Goal: Task Accomplishment & Management: Use online tool/utility

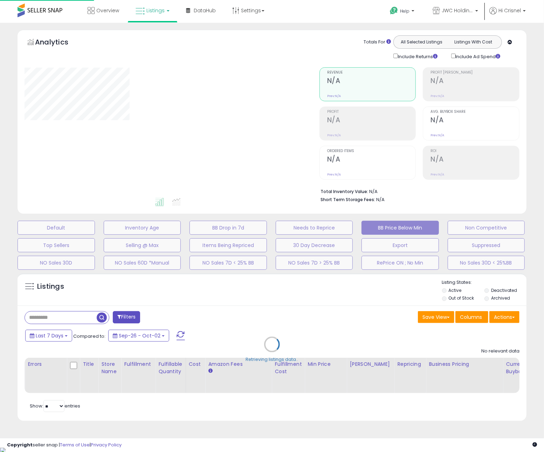
click at [219, 94] on div at bounding box center [167, 132] width 284 height 130
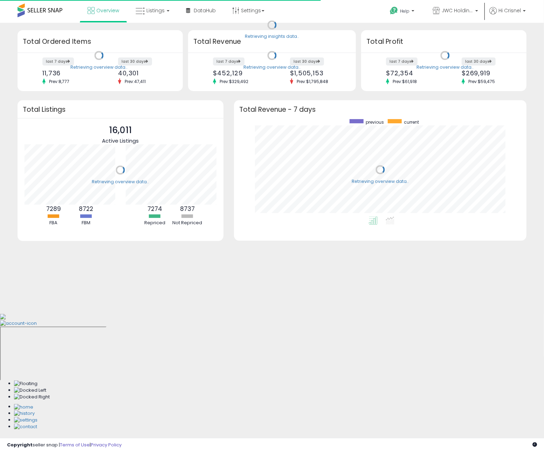
scroll to position [97, 279]
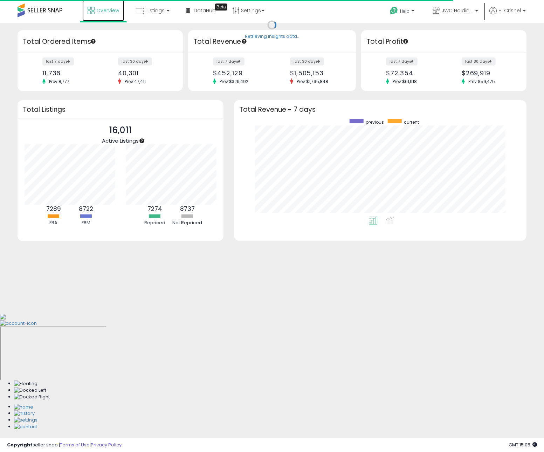
click at [110, 13] on span "Overview" at bounding box center [107, 10] width 23 height 7
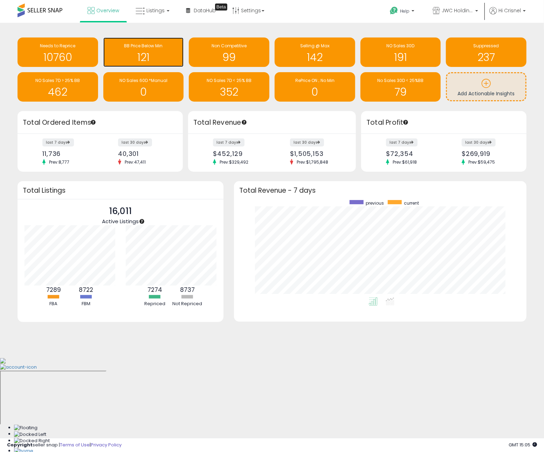
click at [149, 44] on span "BB Price Below Min" at bounding box center [143, 46] width 39 height 6
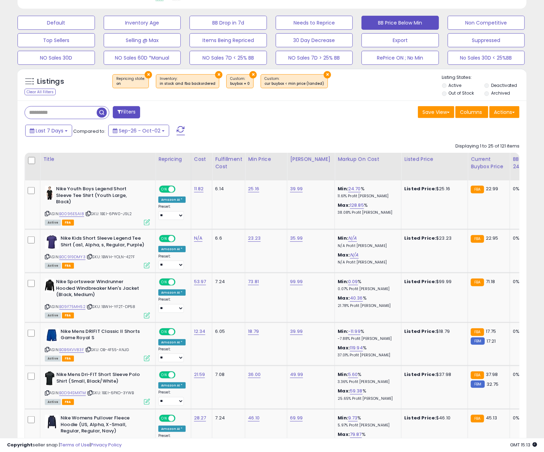
scroll to position [206, 0]
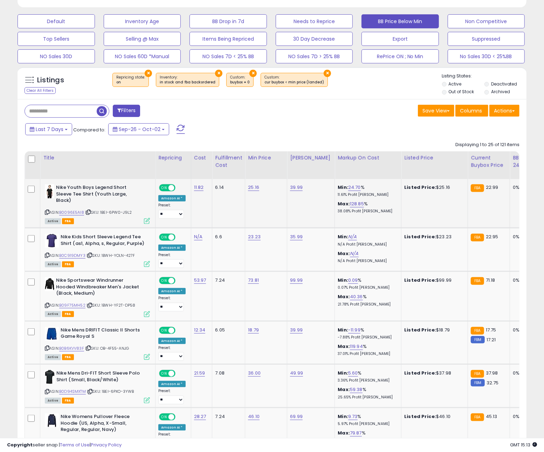
drag, startPoint x: 96, startPoint y: 221, endPoint x: 92, endPoint y: 218, distance: 4.0
click at [94, 219] on div "Active FBA" at bounding box center [97, 220] width 105 height 5
click at [88, 214] on icon at bounding box center [88, 212] width 5 height 4
click at [76, 214] on link "B0096E5AI8" at bounding box center [71, 212] width 25 height 6
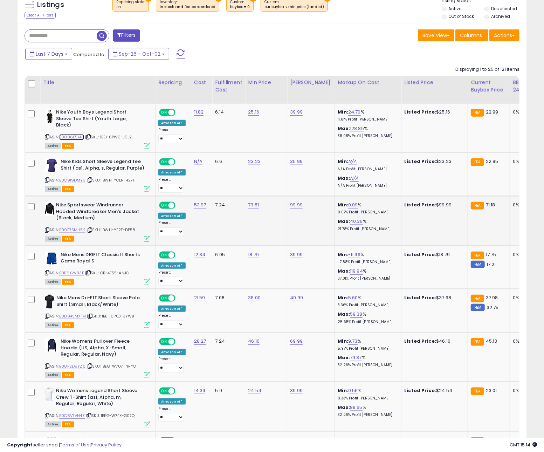
scroll to position [289, 0]
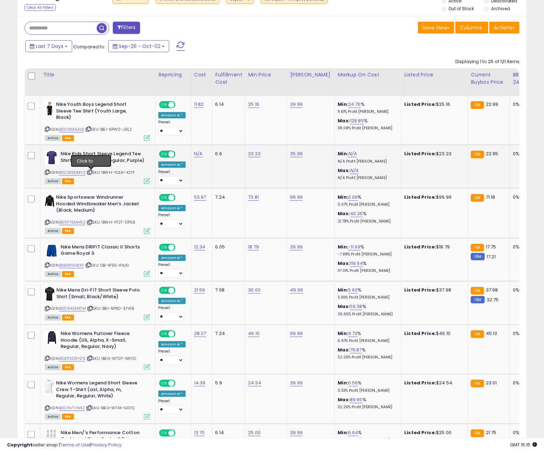
click at [91, 173] on icon at bounding box center [90, 172] width 5 height 4
click at [91, 223] on icon at bounding box center [90, 222] width 5 height 4
drag, startPoint x: 77, startPoint y: 223, endPoint x: 82, endPoint y: 222, distance: 4.8
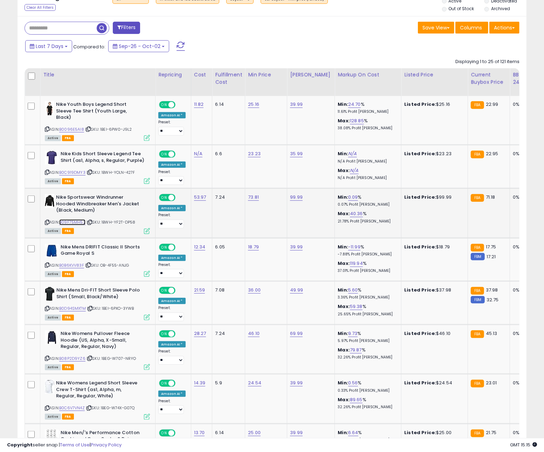
click at [78, 223] on link "B09F75MH52" at bounding box center [72, 222] width 26 height 6
click at [90, 266] on icon at bounding box center [88, 265] width 5 height 4
click at [79, 265] on link "B0B6KVV83F" at bounding box center [71, 265] width 25 height 6
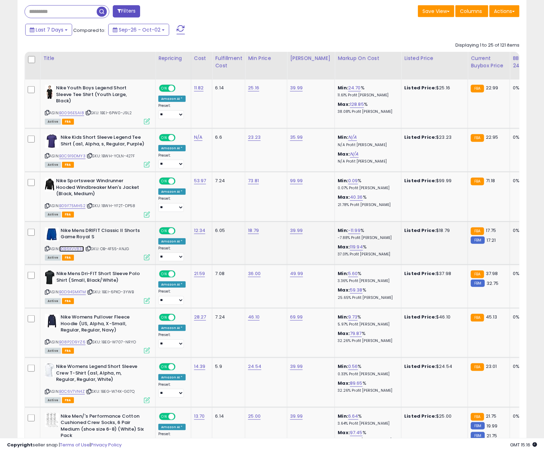
scroll to position [352, 0]
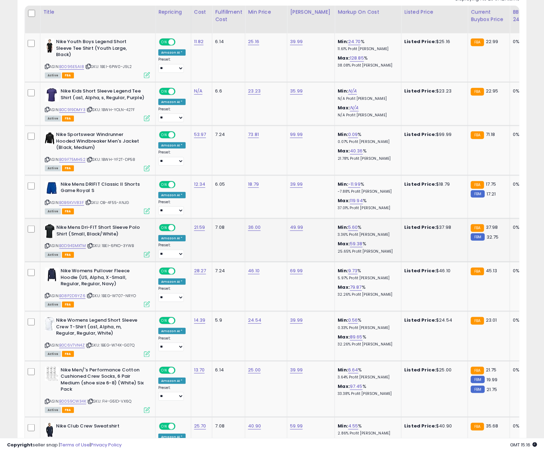
click at [92, 247] on icon at bounding box center [90, 246] width 5 height 4
click at [82, 247] on link "B0D94SMXTM" at bounding box center [72, 246] width 27 height 6
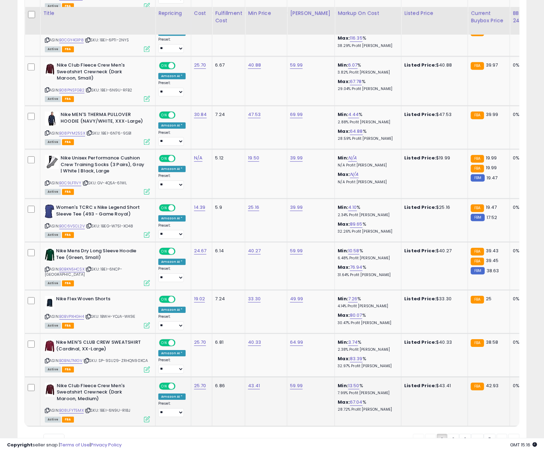
scroll to position [1148, 0]
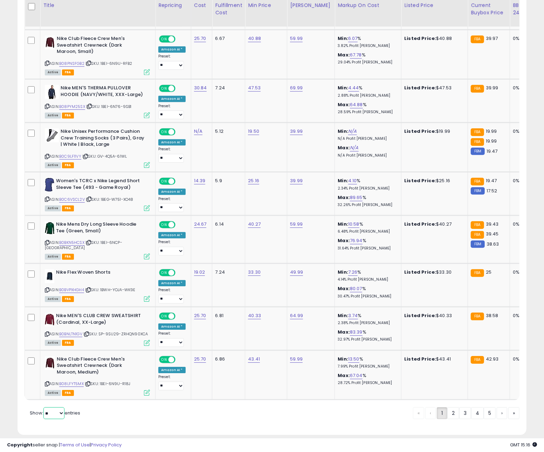
click at [53, 407] on select "** **" at bounding box center [53, 413] width 21 height 12
click at [44, 407] on select "** **" at bounding box center [53, 413] width 21 height 12
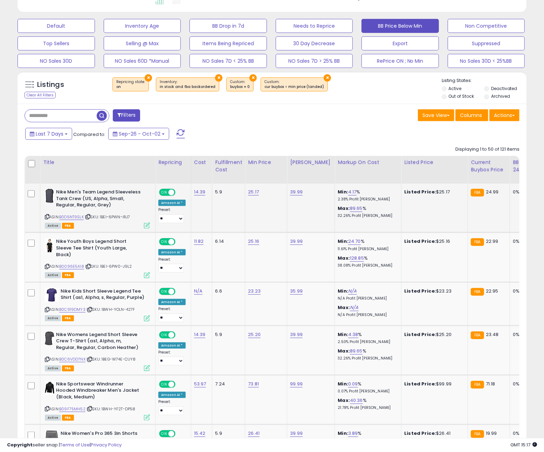
scroll to position [215, 0]
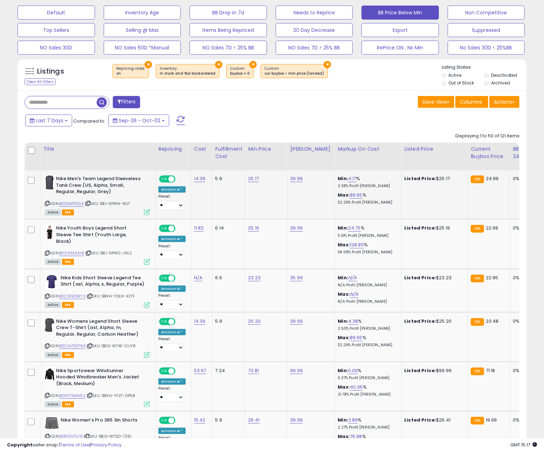
click at [47, 205] on icon at bounding box center [47, 203] width 5 height 4
click at [48, 204] on icon at bounding box center [47, 203] width 5 height 4
click at [75, 204] on link "B0D5NT9SLK" at bounding box center [71, 204] width 25 height 6
drag, startPoint x: 122, startPoint y: 196, endPoint x: 92, endPoint y: 204, distance: 30.2
click at [119, 197] on b "Nike Men's Team Legend Sleeveless Tank Crew (US, Alpha, Small, Regular, Regular…" at bounding box center [98, 185] width 85 height 21
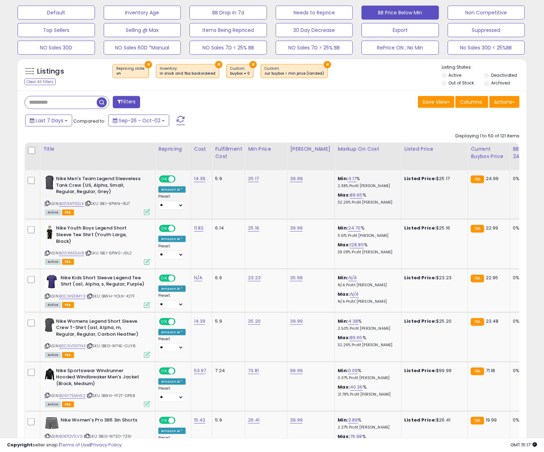
click at [90, 204] on icon at bounding box center [88, 203] width 5 height 4
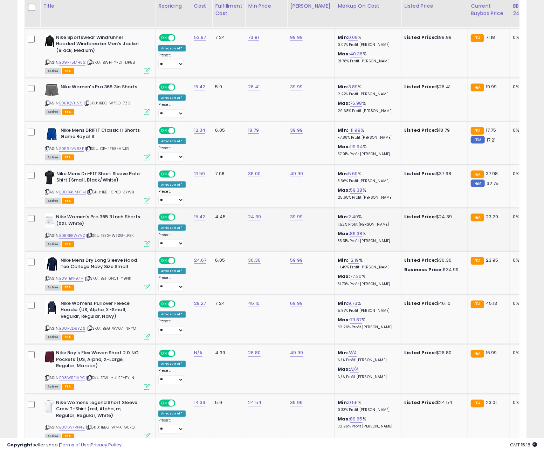
scroll to position [549, 0]
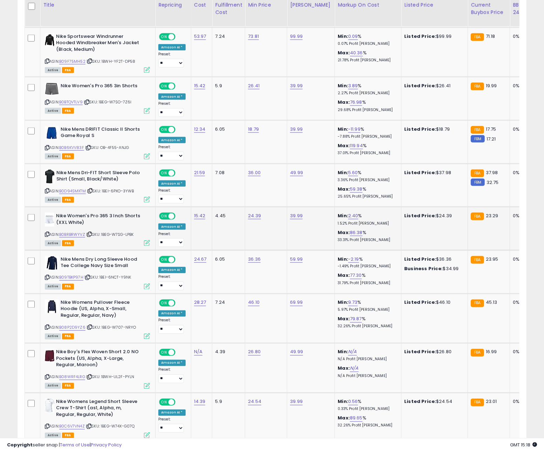
click at [89, 235] on span "| SKU: 1BEG-W7SG-LPBK" at bounding box center [110, 235] width 48 height 6
click at [92, 235] on icon at bounding box center [89, 234] width 5 height 4
click at [78, 235] on link "B0BRBRWYVZ" at bounding box center [72, 235] width 26 height 6
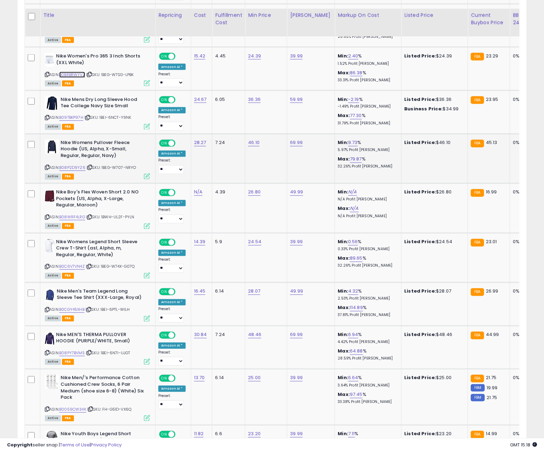
scroll to position [719, 0]
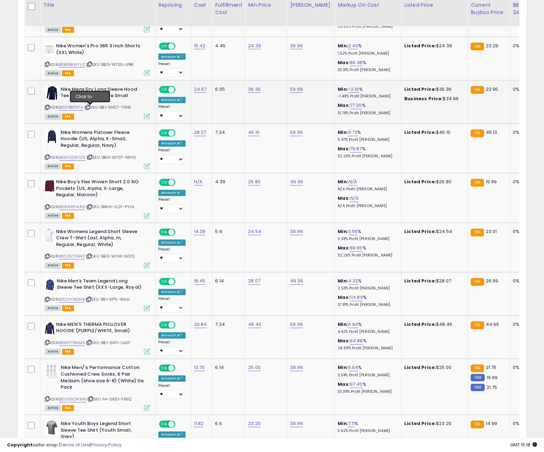
click at [90, 109] on icon at bounding box center [87, 108] width 5 height 4
click at [92, 155] on div "ASIN: B08P2D9YZ6 | SKU: 1BEG-W707-NRYO Active FBA" at bounding box center [97, 149] width 105 height 39
click at [90, 157] on icon at bounding box center [90, 158] width 5 height 4
click at [76, 158] on link "B08P2D9YZ6" at bounding box center [72, 158] width 26 height 6
click at [91, 207] on icon at bounding box center [89, 207] width 5 height 4
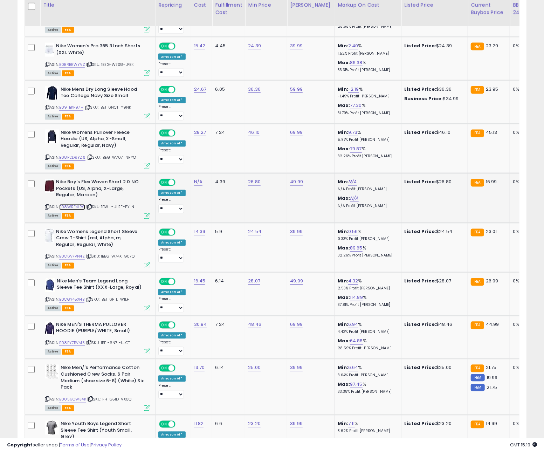
click at [83, 208] on link "B08WRF4LRG" at bounding box center [72, 207] width 26 height 6
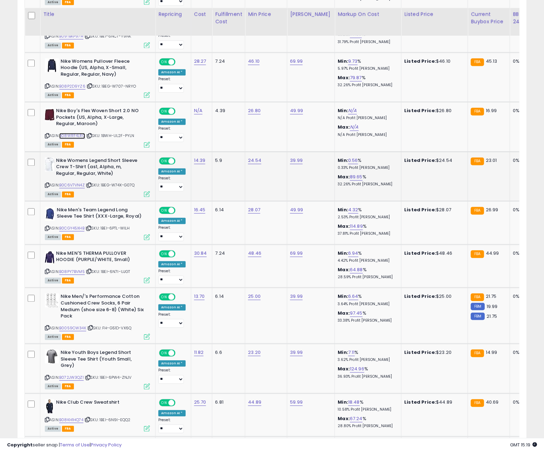
scroll to position [799, 0]
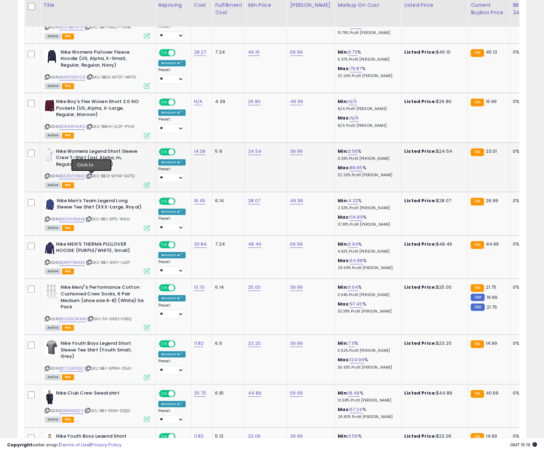
click at [91, 177] on icon at bounding box center [89, 176] width 5 height 4
click at [75, 177] on link "B0C6V7VN4Z" at bounding box center [72, 176] width 26 height 6
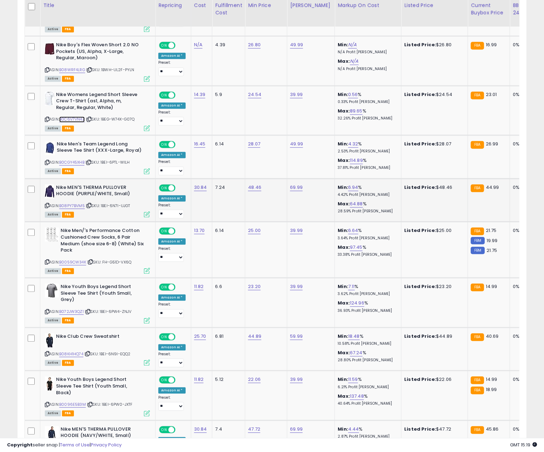
scroll to position [858, 0]
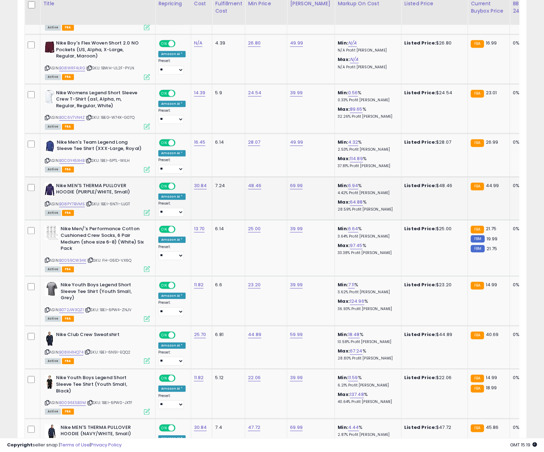
drag, startPoint x: 101, startPoint y: 190, endPoint x: 98, endPoint y: 181, distance: 9.2
click at [99, 185] on b "Nike MEN'S THERMA PULLOVER HOODIE (PURPLE/WHITE, Small)" at bounding box center [98, 189] width 85 height 15
click at [91, 161] on icon at bounding box center [89, 161] width 5 height 4
click at [81, 161] on link "B0CGY45XHB" at bounding box center [71, 161] width 25 height 6
drag, startPoint x: 91, startPoint y: 202, endPoint x: 80, endPoint y: 204, distance: 10.9
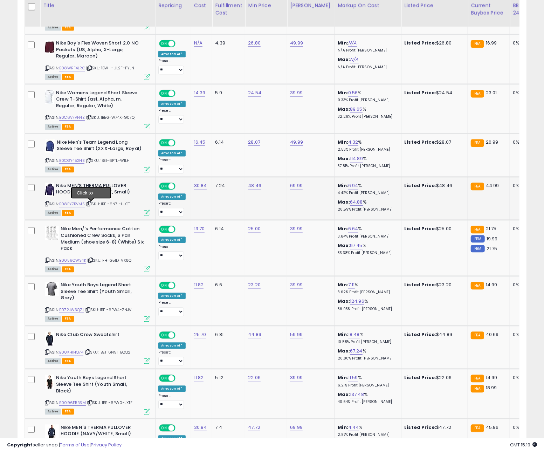
click at [91, 202] on icon at bounding box center [89, 204] width 5 height 4
click at [78, 204] on link "B08PY7BVM5" at bounding box center [72, 204] width 26 height 6
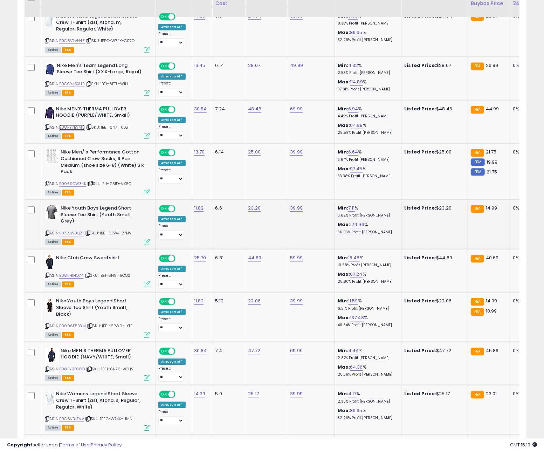
scroll to position [937, 0]
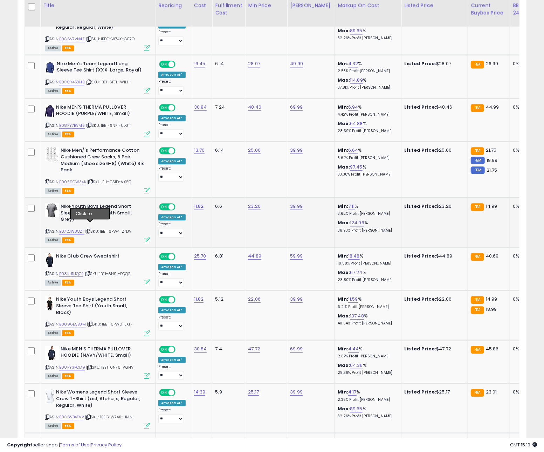
click at [89, 229] on icon at bounding box center [88, 231] width 5 height 4
click at [76, 228] on link "B072JW3QZ1" at bounding box center [71, 231] width 25 height 6
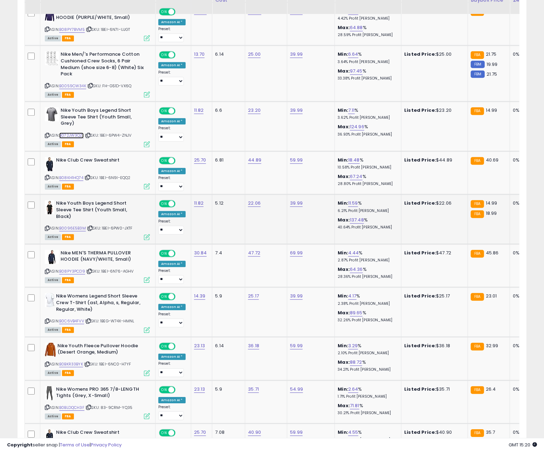
scroll to position [1040, 0]
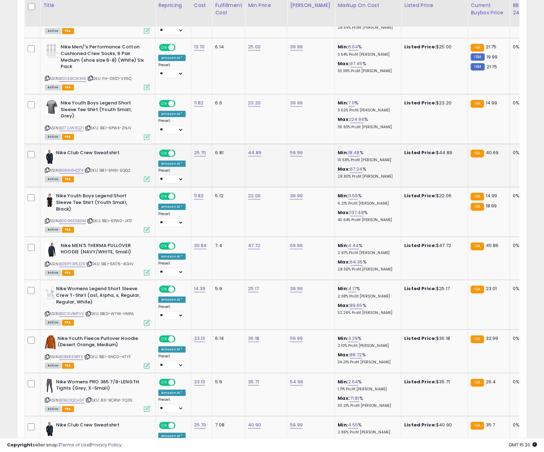
click at [89, 168] on icon at bounding box center [87, 170] width 5 height 4
click at [77, 167] on link "B08KH1HQ74" at bounding box center [71, 170] width 24 height 6
click at [90, 219] on icon at bounding box center [90, 221] width 5 height 4
click at [80, 218] on link "B0096E5B3M" at bounding box center [72, 221] width 27 height 6
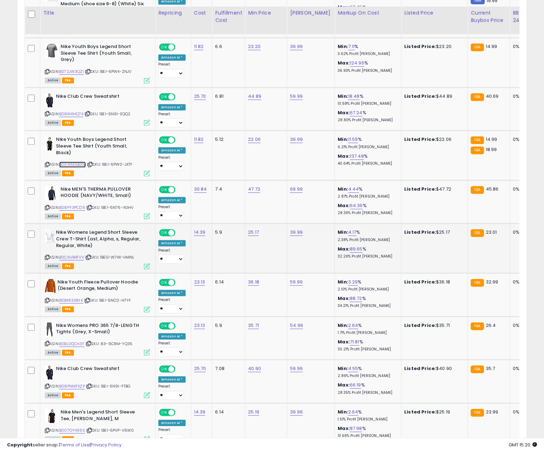
scroll to position [1125, 0]
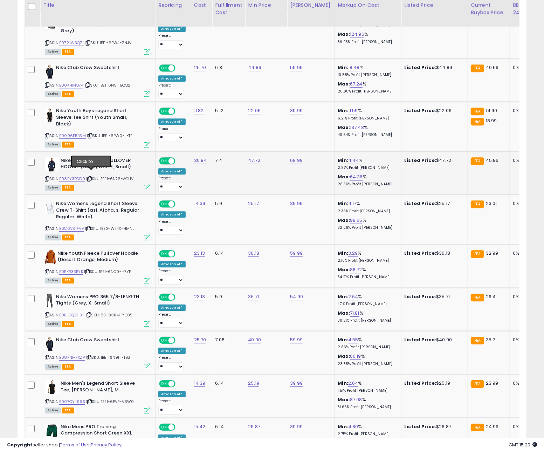
click at [90, 177] on icon at bounding box center [89, 179] width 5 height 4
click at [82, 176] on link "B08PY3PCD9" at bounding box center [72, 179] width 26 height 6
click at [90, 227] on icon at bounding box center [88, 229] width 5 height 4
click at [75, 226] on link "B0C6VB4FVV" at bounding box center [71, 229] width 25 height 6
click at [89, 270] on icon at bounding box center [87, 272] width 5 height 4
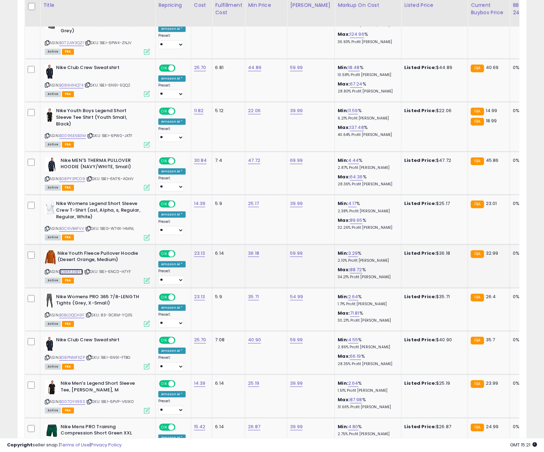
click at [78, 269] on link "B0BKR33BYK" at bounding box center [71, 272] width 24 height 6
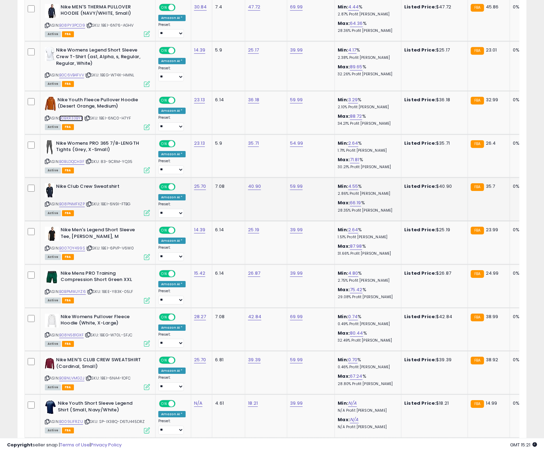
scroll to position [1312, 0]
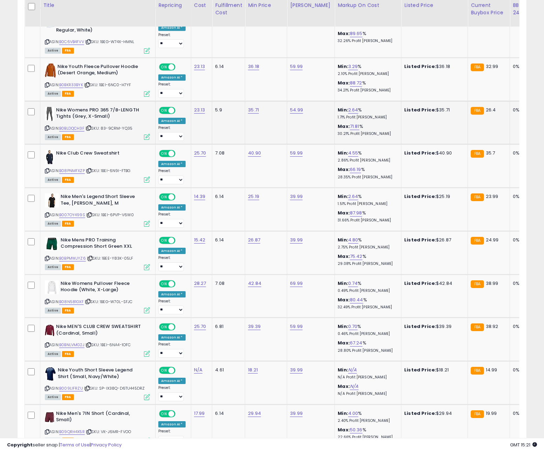
click at [91, 126] on icon at bounding box center [89, 128] width 5 height 4
click at [77, 125] on link "B0BLDQCH3F" at bounding box center [71, 128] width 25 height 6
drag, startPoint x: 91, startPoint y: 166, endPoint x: 83, endPoint y: 166, distance: 7.4
click at [91, 169] on icon at bounding box center [89, 171] width 5 height 4
click at [76, 168] on link "B08PNMFXZP" at bounding box center [72, 171] width 26 height 6
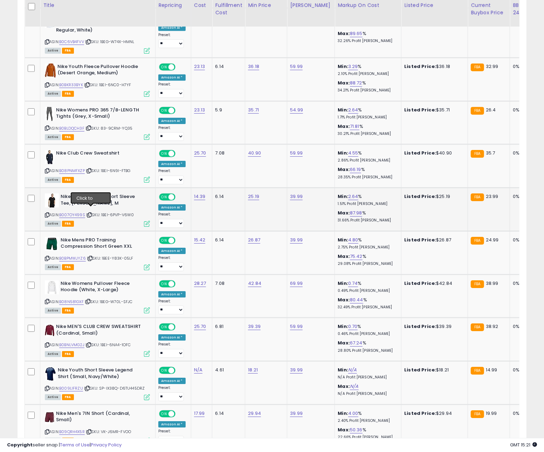
click at [92, 213] on icon at bounding box center [89, 215] width 5 height 4
click at [74, 212] on link "B007OY499S" at bounding box center [72, 215] width 26 height 6
click at [92, 256] on icon at bounding box center [90, 258] width 5 height 4
click at [76, 255] on link "B0BPMWJYZ6" at bounding box center [72, 258] width 27 height 6
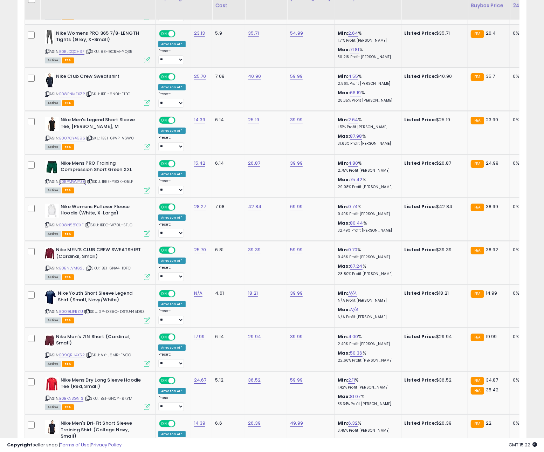
scroll to position [1391, 0]
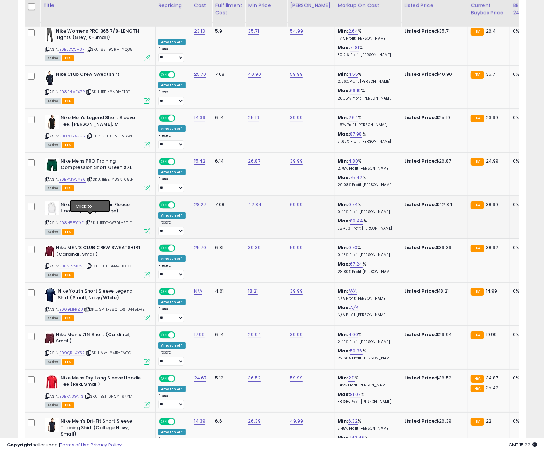
click at [89, 221] on icon at bounding box center [88, 223] width 5 height 4
click at [79, 220] on link "B08N581GXF" at bounding box center [71, 223] width 25 height 6
click at [94, 263] on span "| SKU: 1BEI-6NA4-1OFC" at bounding box center [108, 266] width 46 height 6
click at [88, 257] on div "ASIN: B0BNLVMG2J | SKU: 1BEI-6NA4-1OFC Active FBA" at bounding box center [97, 260] width 105 height 33
click at [89, 264] on icon at bounding box center [89, 266] width 5 height 4
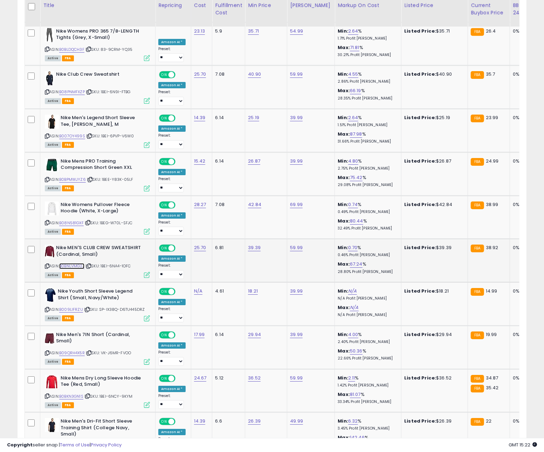
click at [73, 263] on link "B0BNLVMG2J" at bounding box center [71, 266] width 25 height 6
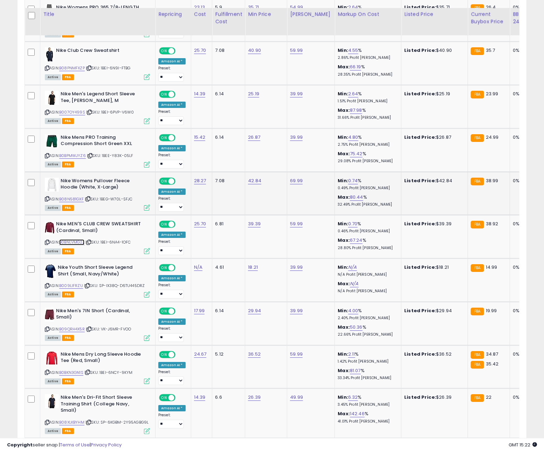
scroll to position [1458, 0]
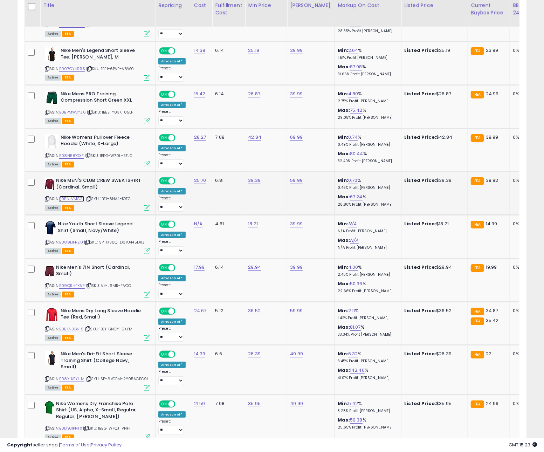
click at [74, 196] on link "B0BNLVMG2J" at bounding box center [71, 199] width 25 height 6
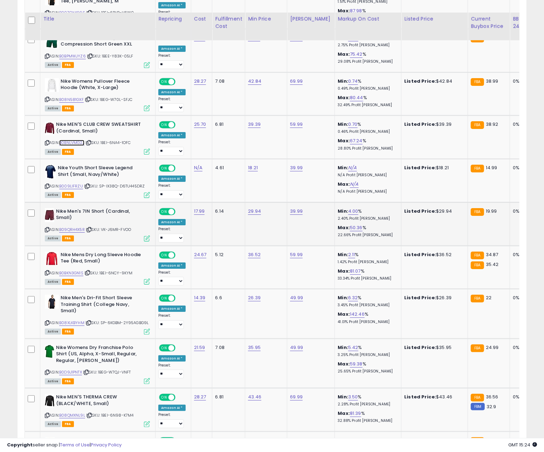
scroll to position [1528, 0]
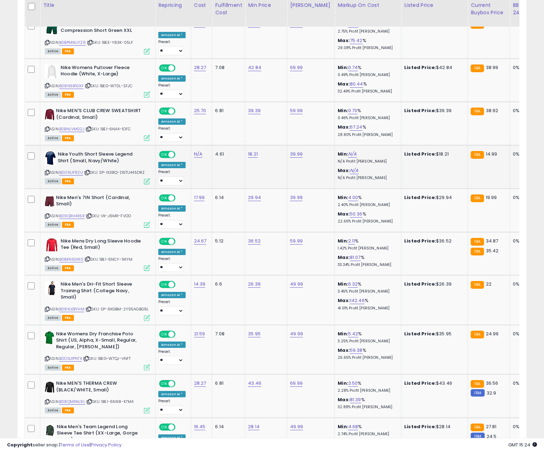
click at [88, 171] on icon at bounding box center [87, 173] width 5 height 4
click at [69, 170] on link "B009LIFRZU" at bounding box center [71, 173] width 24 height 6
click at [91, 214] on icon at bounding box center [89, 216] width 5 height 4
click at [81, 213] on link "B09QRH4X5R" at bounding box center [72, 216] width 26 height 6
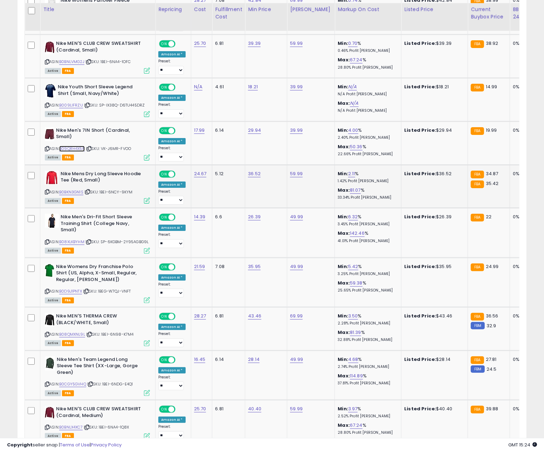
scroll to position [1599, 0]
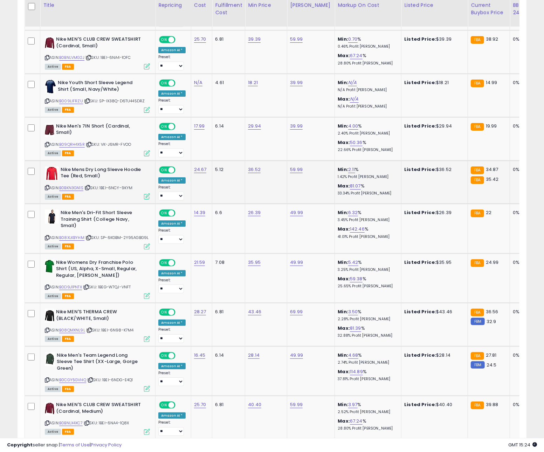
click at [90, 186] on icon at bounding box center [87, 188] width 5 height 4
click at [78, 185] on link "B0BKN3GN1S" at bounding box center [71, 188] width 24 height 6
click at [91, 236] on icon at bounding box center [89, 238] width 5 height 4
click at [80, 235] on link "B08XLKBYHM" at bounding box center [71, 238] width 25 height 6
click at [89, 285] on icon at bounding box center [86, 287] width 5 height 4
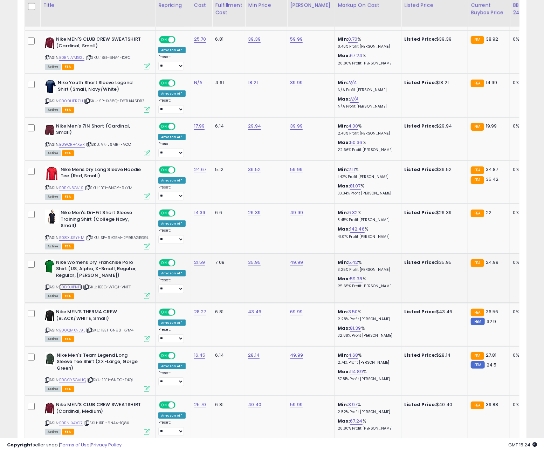
click at [78, 284] on link "B0D9J1PNTX" at bounding box center [70, 287] width 23 height 6
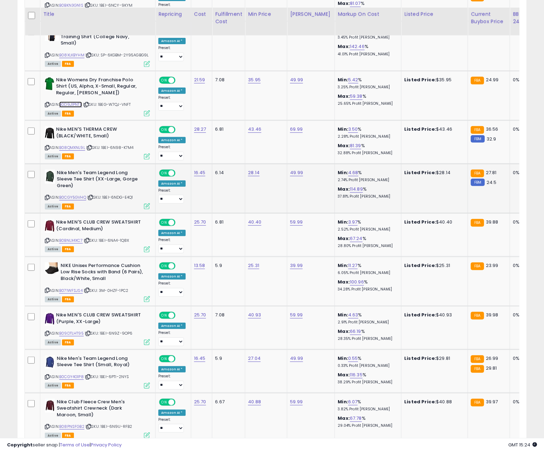
scroll to position [1791, 0]
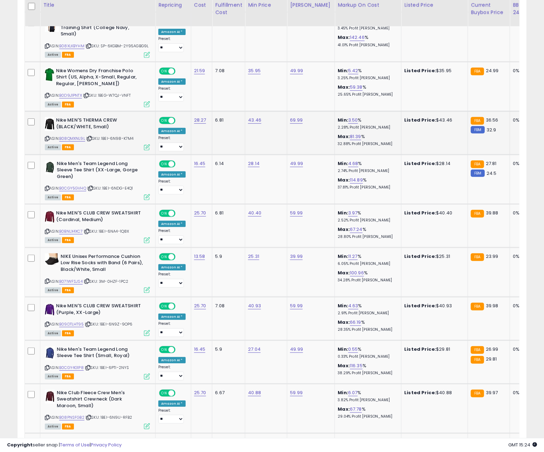
click at [90, 137] on icon at bounding box center [89, 139] width 5 height 4
click at [70, 136] on link "B08QMXNL9L" at bounding box center [72, 139] width 26 height 6
click at [93, 186] on icon at bounding box center [90, 188] width 5 height 4
click at [71, 185] on link "B0CGY5GVHQ" at bounding box center [72, 188] width 27 height 6
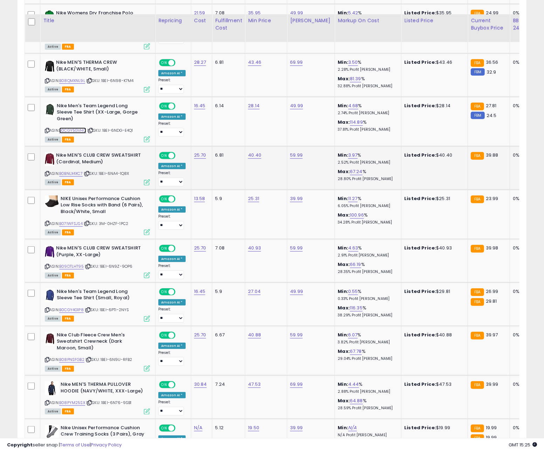
scroll to position [1882, 0]
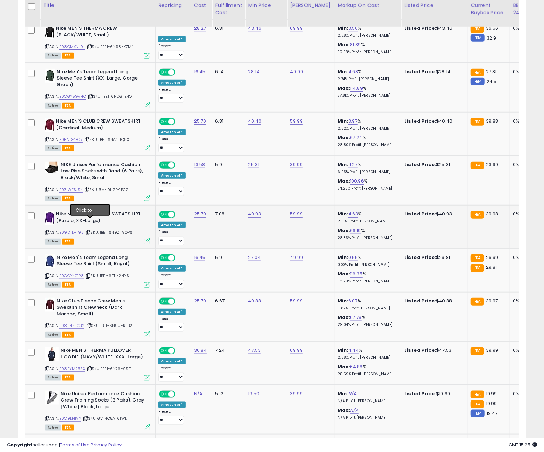
click at [90, 230] on icon at bounding box center [88, 232] width 5 height 4
click at [70, 229] on link "B09DTLHT95" at bounding box center [71, 232] width 25 height 6
click at [89, 274] on icon at bounding box center [88, 276] width 5 height 4
click at [76, 273] on link "B0CGY4G1P8" at bounding box center [71, 276] width 25 height 6
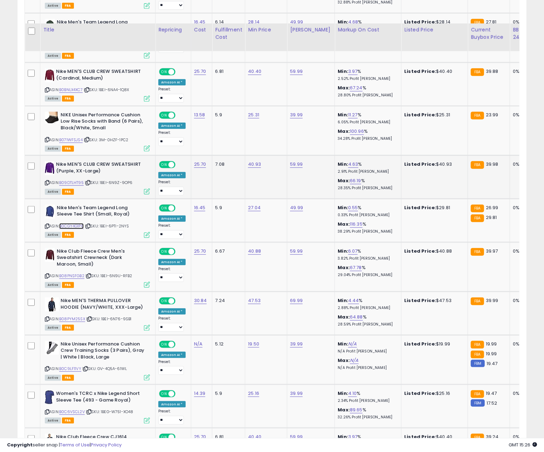
scroll to position [1984, 0]
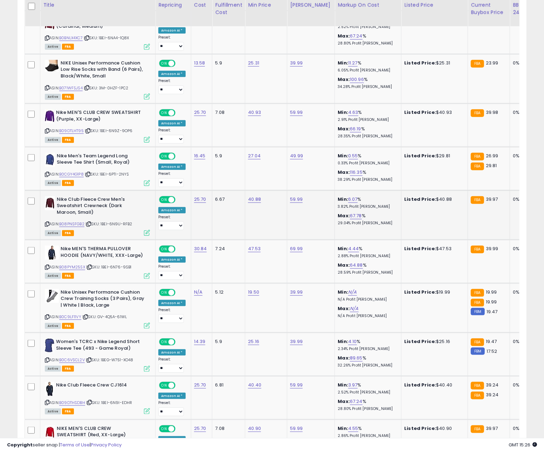
click at [91, 222] on icon at bounding box center [89, 224] width 5 height 4
click at [81, 221] on link "B08PNSFGB2" at bounding box center [71, 224] width 25 height 6
click at [90, 265] on icon at bounding box center [89, 267] width 5 height 4
click at [81, 264] on link "B08PYM25SX" at bounding box center [72, 267] width 26 height 6
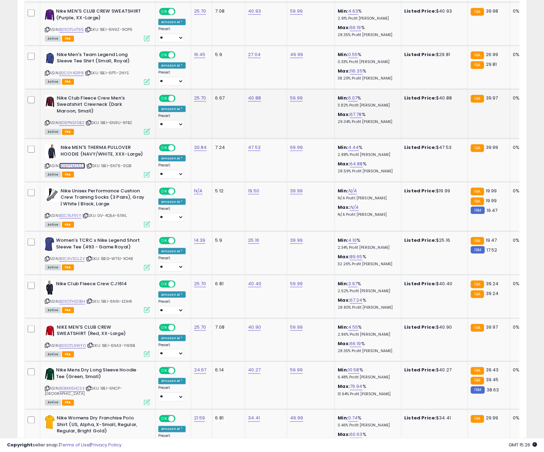
scroll to position [2105, 0]
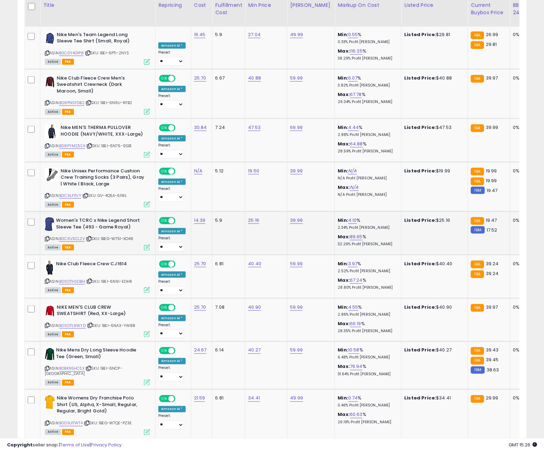
click at [91, 237] on icon at bounding box center [89, 239] width 5 height 4
click at [78, 236] on link "B0C6VSCL2V" at bounding box center [72, 239] width 26 height 6
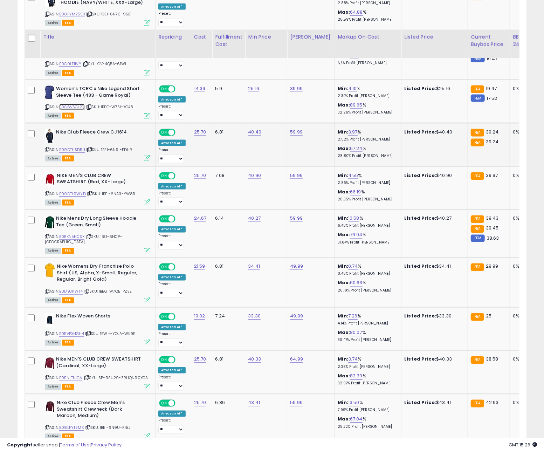
scroll to position [2276, 0]
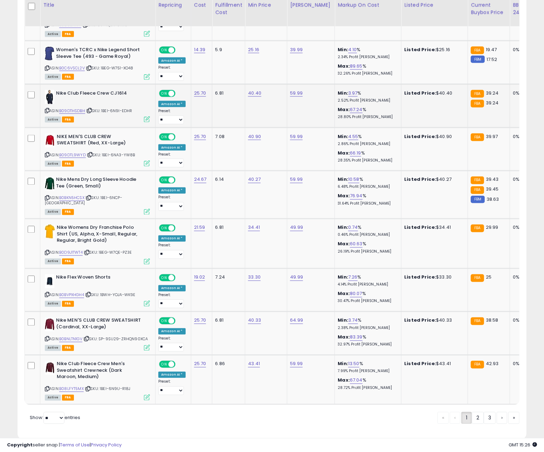
drag, startPoint x: 91, startPoint y: 100, endPoint x: 79, endPoint y: 101, distance: 11.9
click at [91, 109] on icon at bounding box center [89, 111] width 5 height 4
click at [77, 108] on link "B09DTHSDBH" at bounding box center [72, 111] width 26 height 6
click at [92, 153] on icon at bounding box center [90, 155] width 5 height 4
click at [82, 152] on link "B09DTL9WYD" at bounding box center [72, 155] width 27 height 6
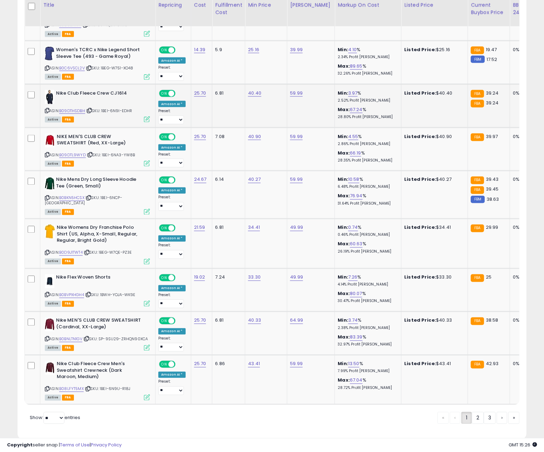
drag, startPoint x: 92, startPoint y: 145, endPoint x: 178, endPoint y: 75, distance: 111.1
click at [92, 153] on icon at bounding box center [90, 155] width 5 height 4
click at [67, 152] on link "B09DTL9WYD" at bounding box center [72, 155] width 27 height 6
click at [91, 196] on icon at bounding box center [89, 198] width 5 height 4
click at [77, 195] on link "B0BKN5HCSX" at bounding box center [71, 198] width 25 height 6
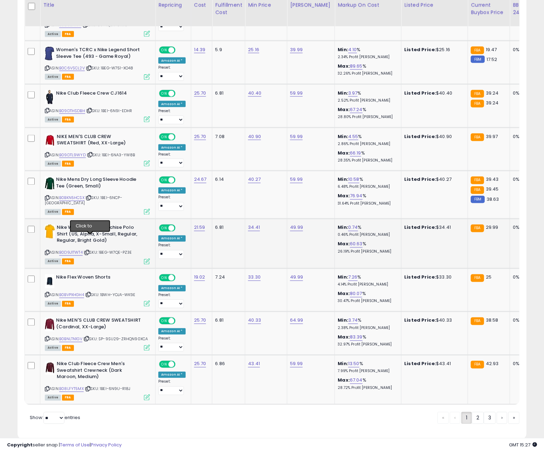
click at [89, 251] on icon at bounding box center [87, 253] width 5 height 4
click at [79, 250] on link "B0D9J1TWT4" at bounding box center [70, 253] width 23 height 6
drag, startPoint x: 91, startPoint y: 281, endPoint x: 76, endPoint y: 281, distance: 15.4
click at [91, 293] on icon at bounding box center [88, 295] width 5 height 4
click at [76, 292] on link "B0BVPXHGH4" at bounding box center [71, 295] width 25 height 6
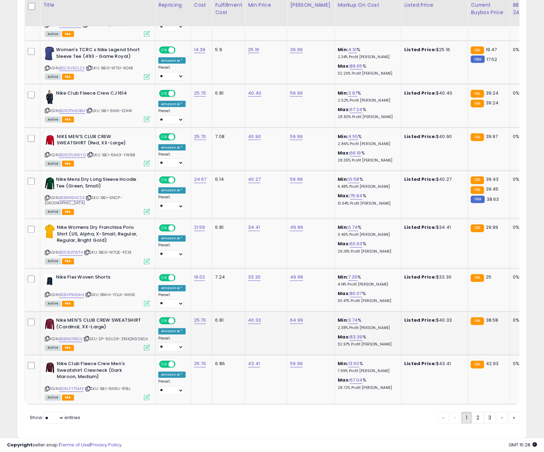
click at [89, 337] on icon at bounding box center [86, 339] width 5 height 4
click at [79, 336] on link "B0BNLTN1GV" at bounding box center [70, 339] width 23 height 6
click at [90, 387] on icon at bounding box center [88, 389] width 5 height 4
click at [75, 386] on link "B08LFYT5MX" at bounding box center [71, 389] width 25 height 6
click at [474, 412] on link "2" at bounding box center [478, 418] width 12 height 12
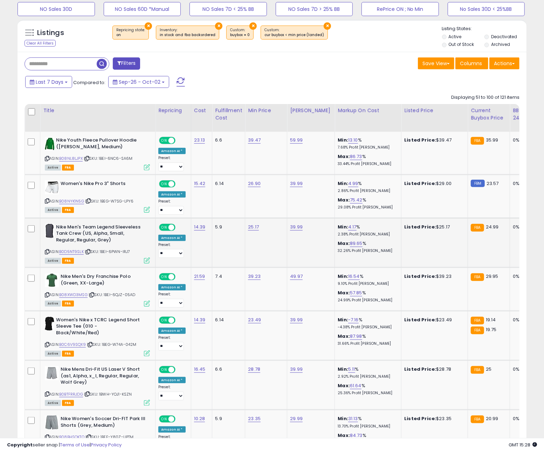
scroll to position [269, 0]
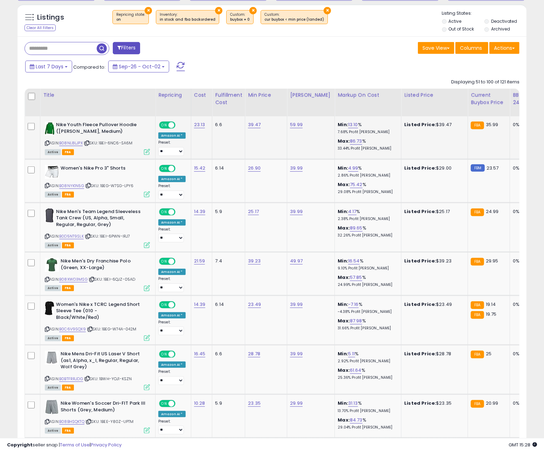
click at [89, 144] on icon at bounding box center [87, 143] width 5 height 4
click at [70, 145] on link "B08NL8LJPX" at bounding box center [70, 143] width 23 height 6
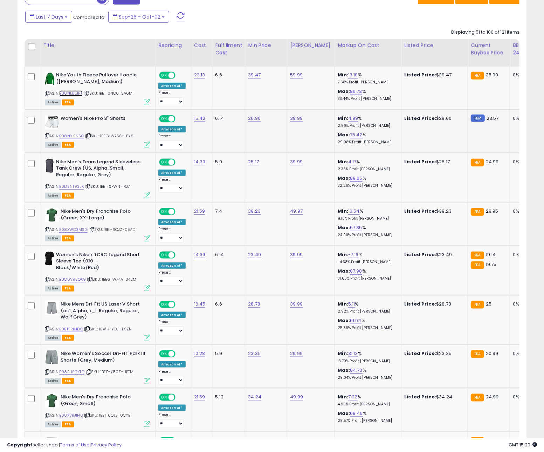
scroll to position [322, 0]
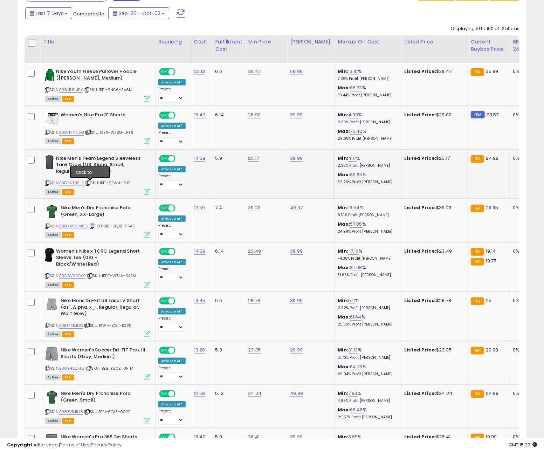
click at [89, 183] on icon at bounding box center [88, 183] width 5 height 4
click at [73, 184] on link "B0D5NT9SLK" at bounding box center [71, 183] width 25 height 6
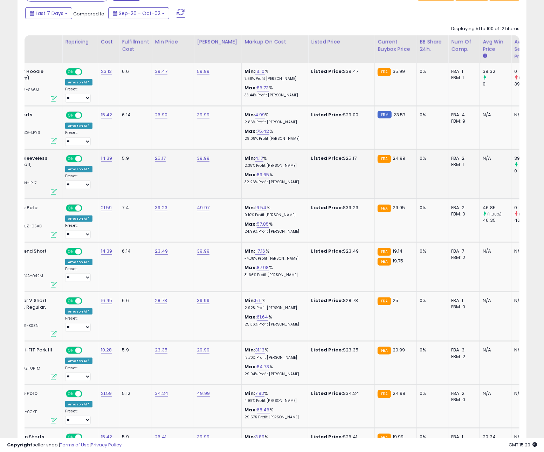
scroll to position [0, 0]
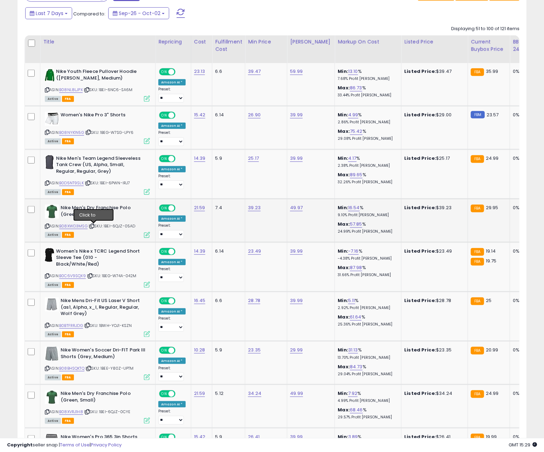
click at [93, 228] on icon at bounding box center [92, 226] width 5 height 4
click at [73, 228] on link "B08XWD3MSG" at bounding box center [73, 226] width 28 height 6
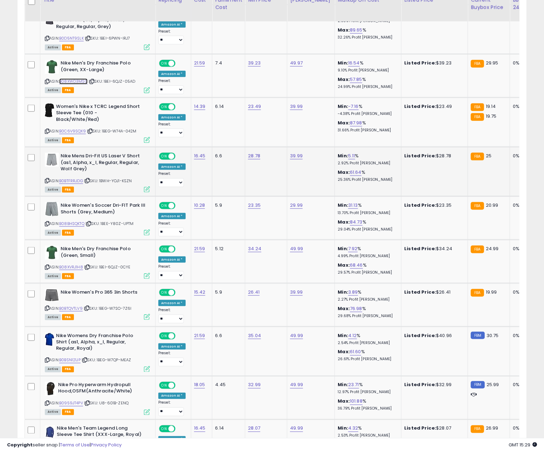
scroll to position [479, 0]
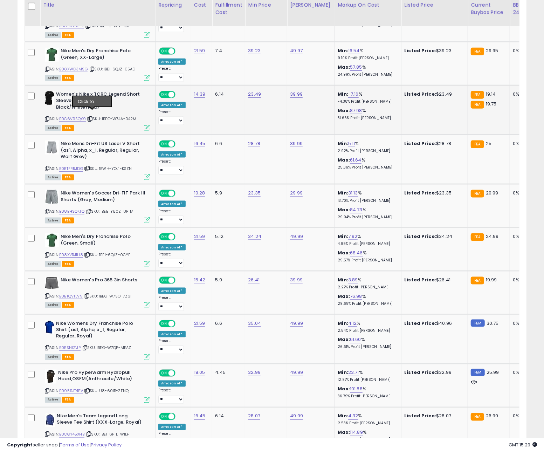
click at [92, 117] on icon at bounding box center [90, 119] width 5 height 4
click at [63, 116] on link "B0C6V9SQX9" at bounding box center [72, 119] width 27 height 6
drag, startPoint x: 90, startPoint y: 163, endPoint x: 82, endPoint y: 163, distance: 8.8
click at [90, 166] on icon at bounding box center [87, 168] width 5 height 4
click at [82, 166] on link "B0BTFRRJDG" at bounding box center [71, 169] width 24 height 6
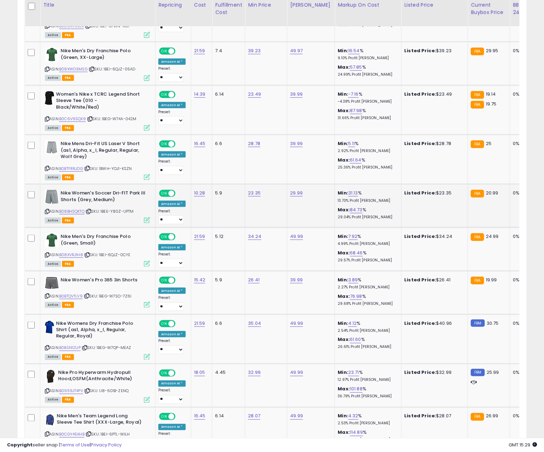
click at [91, 209] on icon at bounding box center [89, 211] width 5 height 4
click at [78, 208] on link "B08BHSQKTQ" at bounding box center [71, 211] width 25 height 6
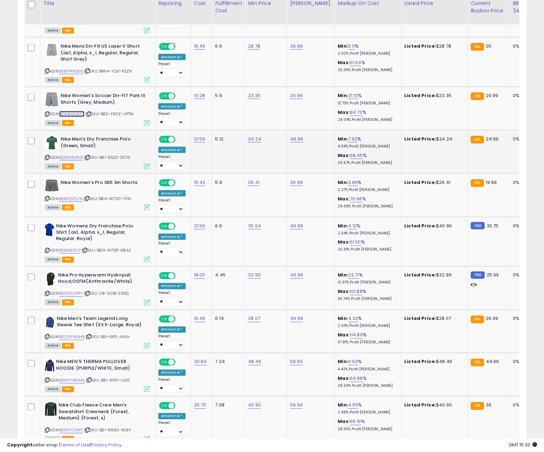
scroll to position [578, 0]
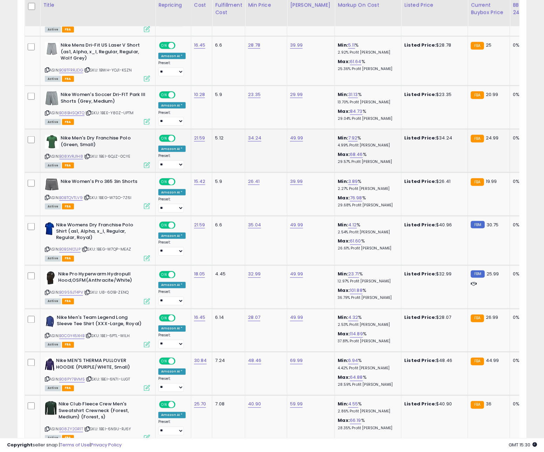
drag, startPoint x: 89, startPoint y: 150, endPoint x: 76, endPoint y: 152, distance: 13.0
click at [89, 154] on icon at bounding box center [87, 156] width 5 height 4
click at [72, 153] on link "B08XVRJ1H8" at bounding box center [71, 156] width 24 height 6
click at [89, 195] on icon at bounding box center [87, 197] width 5 height 4
drag, startPoint x: 74, startPoint y: 192, endPoint x: 78, endPoint y: 192, distance: 4.3
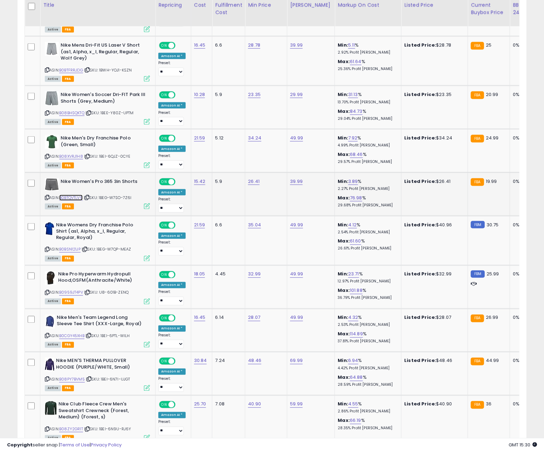
click at [75, 195] on link "B0BTQVTLV9" at bounding box center [70, 198] width 23 height 6
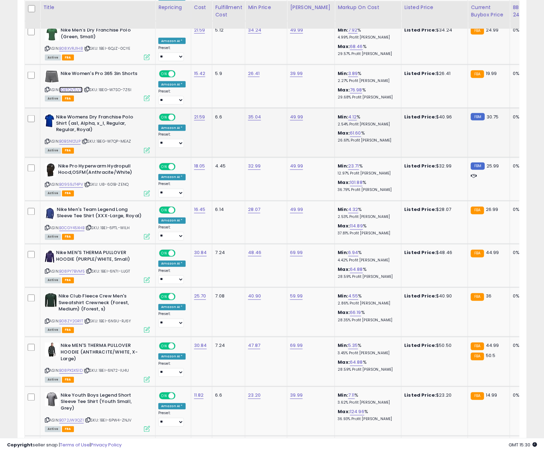
scroll to position [688, 0]
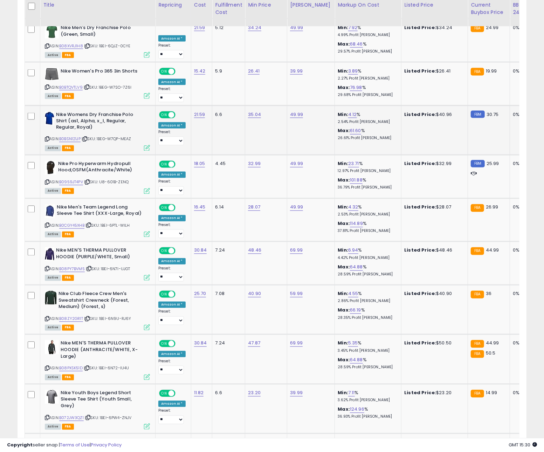
click at [87, 137] on icon at bounding box center [85, 139] width 5 height 4
click at [78, 136] on link "B0BSN121JP" at bounding box center [69, 139] width 21 height 6
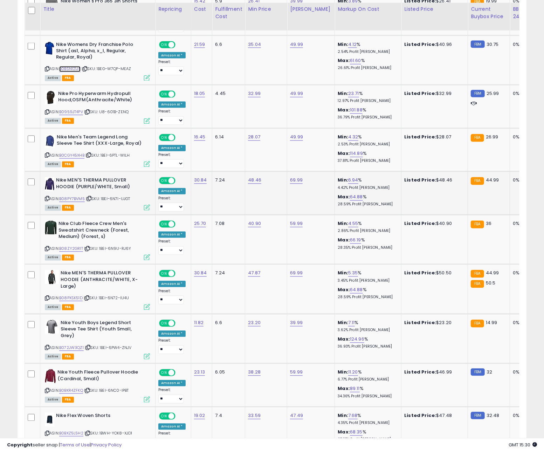
scroll to position [762, 0]
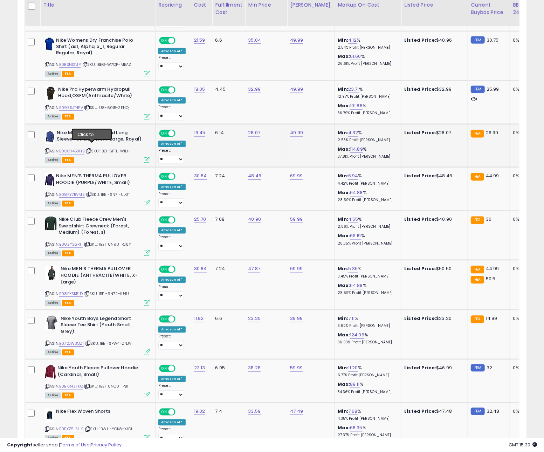
click at [91, 149] on icon at bounding box center [89, 151] width 5 height 4
click at [81, 149] on link "B0CGY45XHB" at bounding box center [71, 152] width 25 height 6
click at [90, 193] on icon at bounding box center [89, 195] width 5 height 4
click at [71, 192] on link "B08PY7BVM5" at bounding box center [72, 195] width 26 height 6
drag, startPoint x: 89, startPoint y: 241, endPoint x: 79, endPoint y: 240, distance: 10.2
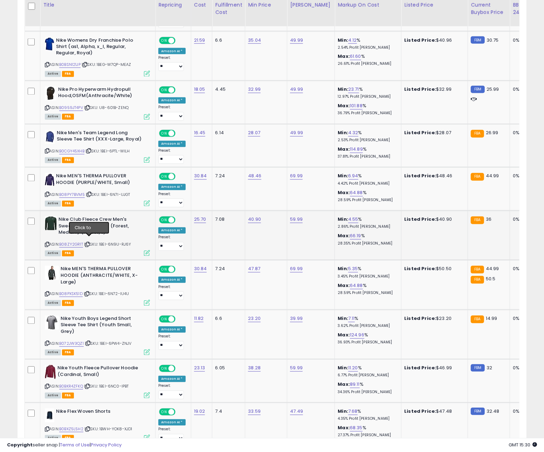
click at [89, 243] on icon at bounding box center [87, 245] width 5 height 4
click at [78, 242] on link "B08ZY2GR1T" at bounding box center [71, 245] width 24 height 6
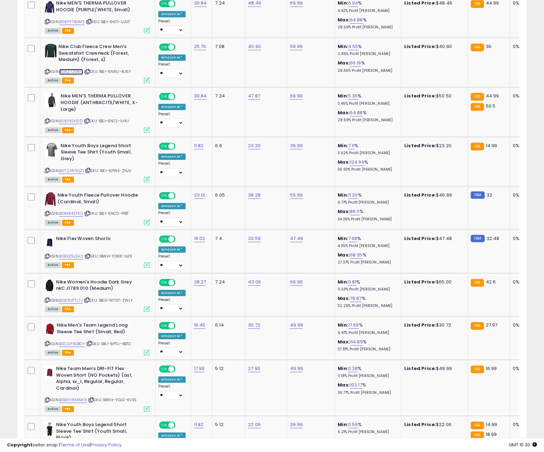
scroll to position [942, 0]
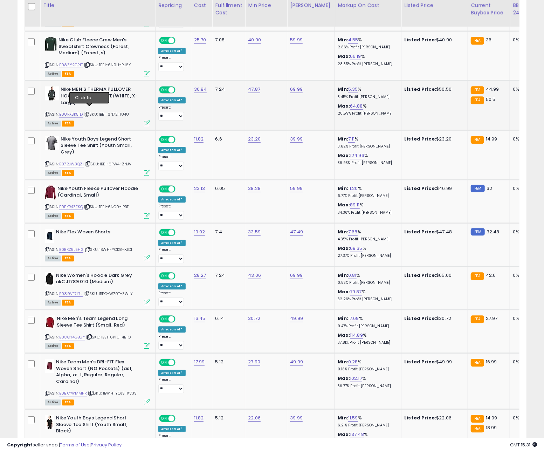
click at [89, 112] on icon at bounding box center [87, 114] width 5 height 4
click at [76, 111] on link "B08PXSK51D" at bounding box center [70, 114] width 23 height 6
click at [90, 205] on icon at bounding box center [87, 207] width 5 height 4
click at [77, 204] on link "B0BKR4ZFKQ" at bounding box center [71, 207] width 24 height 6
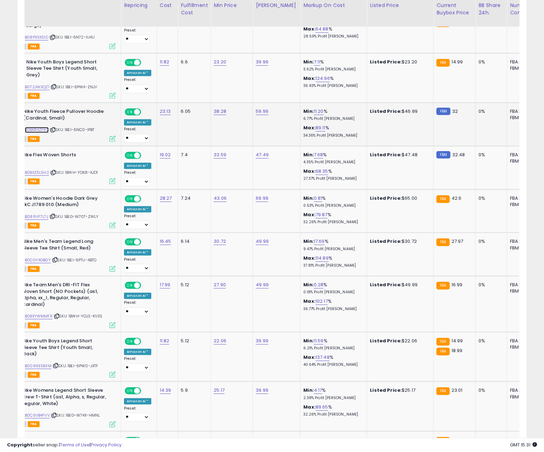
scroll to position [0, 34]
click at [55, 128] on icon at bounding box center [53, 130] width 5 height 4
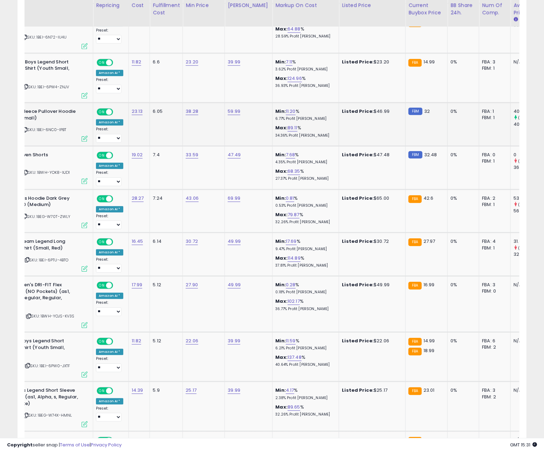
scroll to position [0, 0]
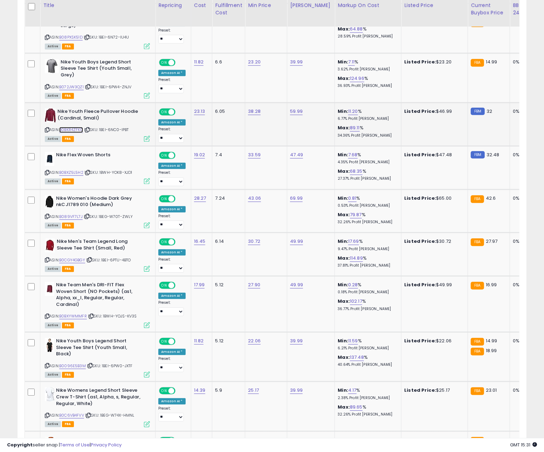
click at [69, 127] on link "B0BKR4ZFKQ" at bounding box center [71, 130] width 24 height 6
click at [89, 171] on icon at bounding box center [87, 173] width 5 height 4
drag, startPoint x: 77, startPoint y: 161, endPoint x: 82, endPoint y: 161, distance: 4.6
click at [77, 170] on link "B0BXZ5L5H2" at bounding box center [71, 173] width 24 height 6
click at [90, 128] on icon at bounding box center [87, 130] width 5 height 4
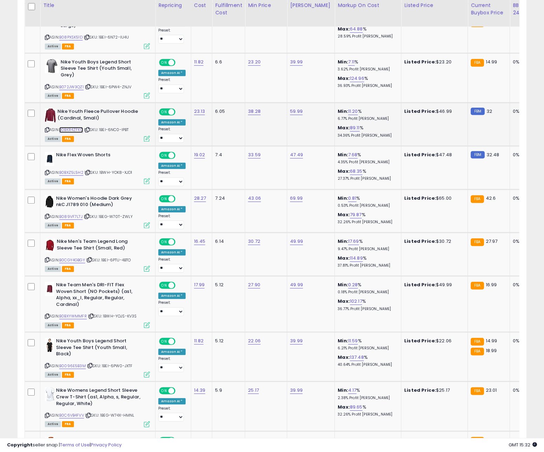
click at [71, 127] on link "B0BKR4ZFKQ" at bounding box center [71, 130] width 24 height 6
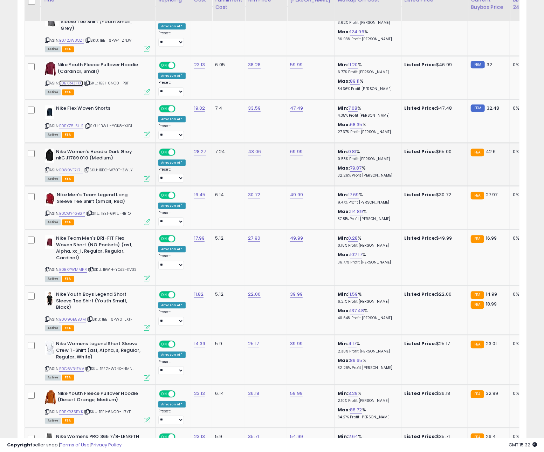
scroll to position [1069, 0]
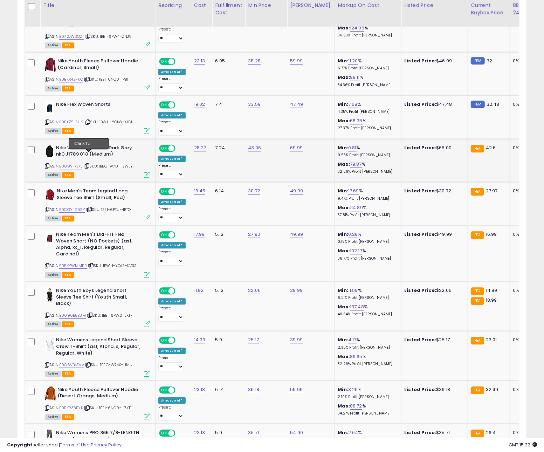
click at [88, 164] on icon at bounding box center [87, 166] width 5 height 4
click at [68, 163] on link "B089VF7L7J" at bounding box center [70, 166] width 23 height 6
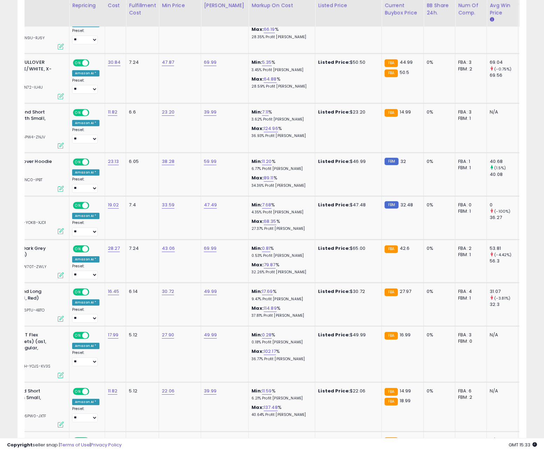
scroll to position [0, 77]
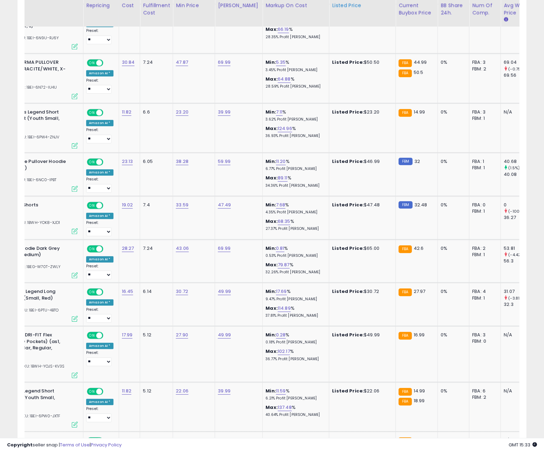
click at [370, 23] on th "Listed Price" at bounding box center [362, 13] width 67 height 28
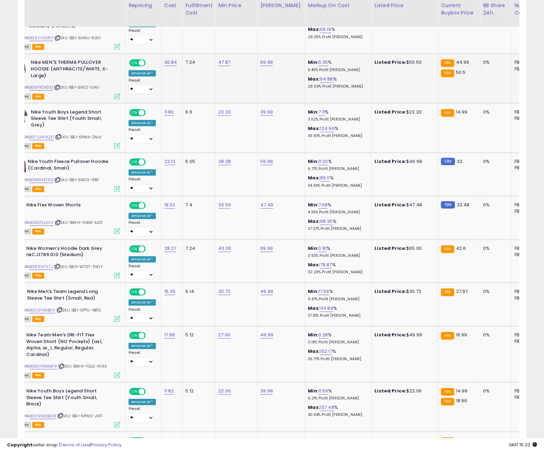
scroll to position [0, 0]
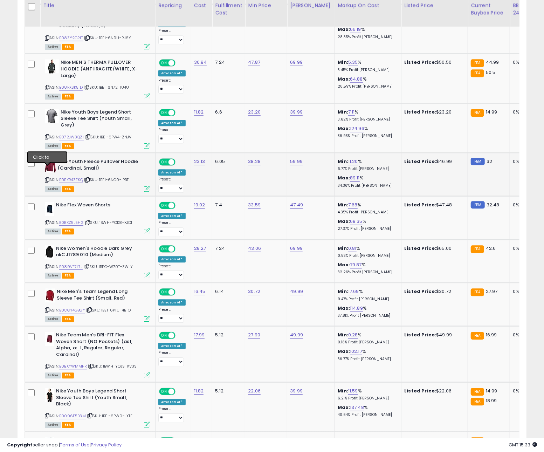
click at [47, 178] on icon at bounding box center [47, 180] width 5 height 4
click at [90, 178] on icon at bounding box center [87, 180] width 5 height 4
click at [79, 177] on link "B0BKR4ZFKQ" at bounding box center [71, 180] width 24 height 6
click at [89, 221] on icon at bounding box center [87, 223] width 5 height 4
click at [76, 220] on link "B0BXZ5L5H2" at bounding box center [71, 223] width 24 height 6
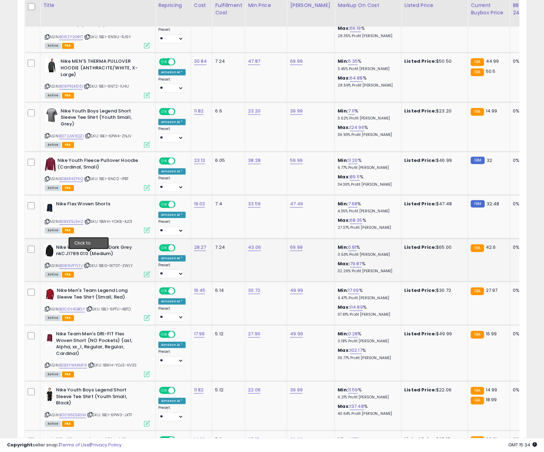
click at [91, 263] on span "| SKU: 1BEG-W70T-ZWLY" at bounding box center [108, 266] width 49 height 6
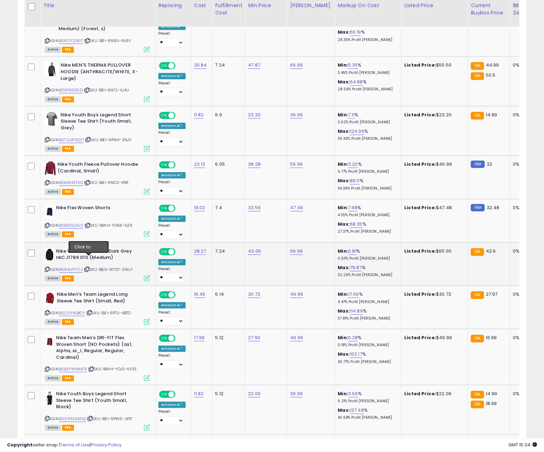
click at [89, 267] on icon at bounding box center [87, 269] width 5 height 4
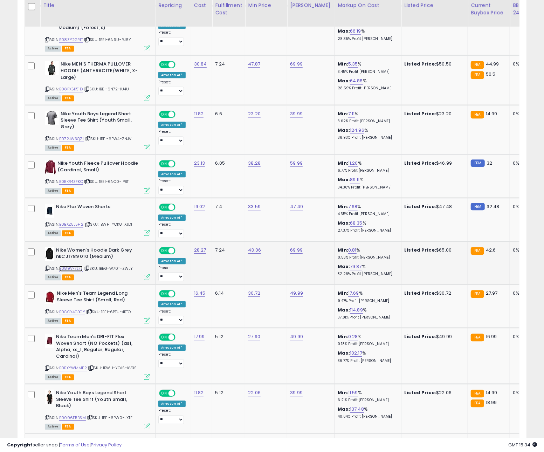
click at [79, 266] on link "B089VF7L7J" at bounding box center [70, 269] width 23 height 6
click at [90, 222] on icon at bounding box center [87, 224] width 5 height 4
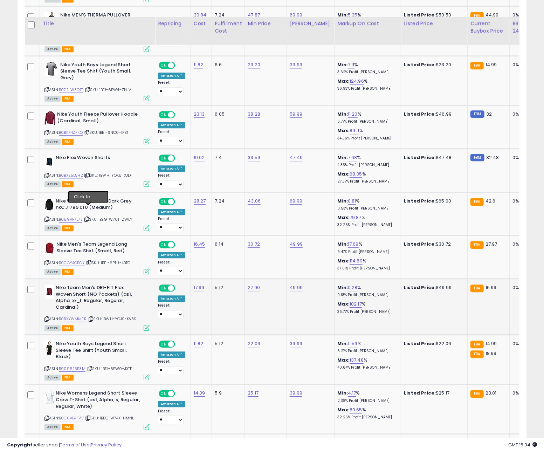
scroll to position [1041, 0]
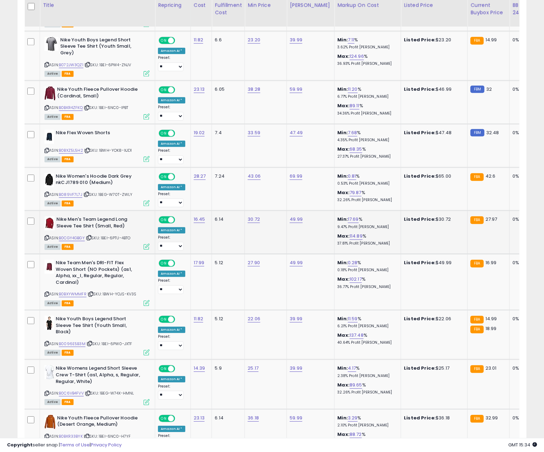
click at [91, 236] on icon at bounding box center [89, 238] width 5 height 4
click at [76, 235] on link "B0CGY4GBGY" at bounding box center [72, 238] width 26 height 6
click at [0, 0] on div "**********" at bounding box center [272, 339] width 544 height 2715
click at [91, 292] on icon at bounding box center [91, 294] width 5 height 4
click at [75, 291] on link "B0BXYWMMFR" at bounding box center [73, 294] width 28 height 6
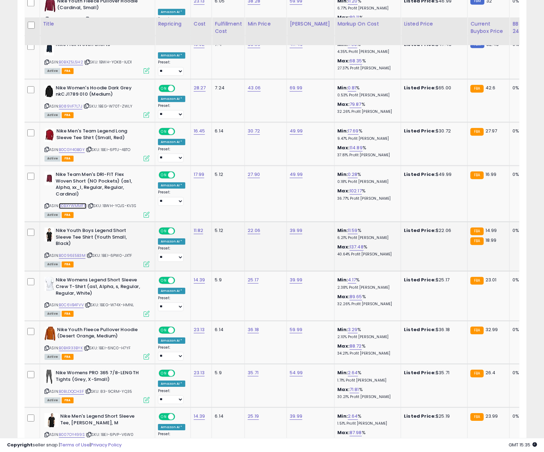
scroll to position [1162, 0]
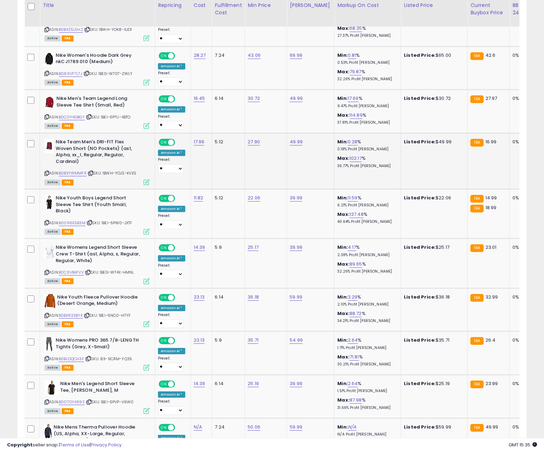
click at [92, 171] on icon at bounding box center [91, 173] width 5 height 4
drag, startPoint x: 68, startPoint y: 164, endPoint x: 87, endPoint y: 163, distance: 18.2
click at [69, 170] on link "B0BXYWMMFR" at bounding box center [73, 173] width 28 height 6
click at [92, 171] on icon at bounding box center [91, 173] width 5 height 4
click at [90, 221] on icon at bounding box center [90, 223] width 5 height 4
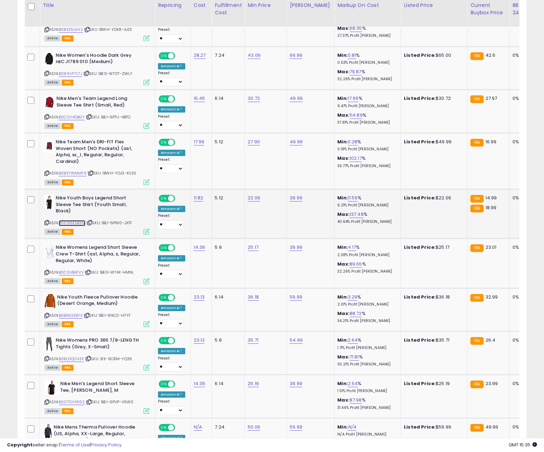
click at [77, 220] on link "B0096E5B3M" at bounding box center [72, 223] width 27 height 6
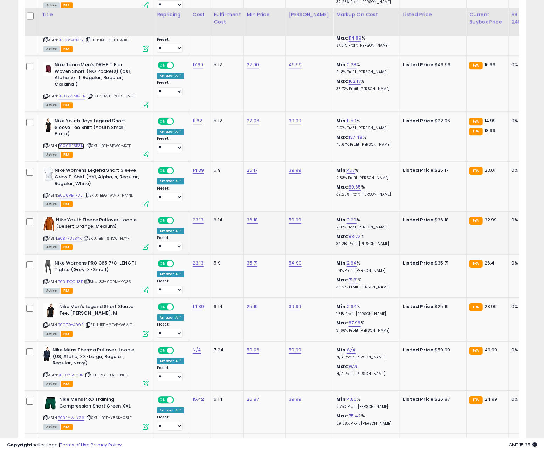
scroll to position [1248, 0]
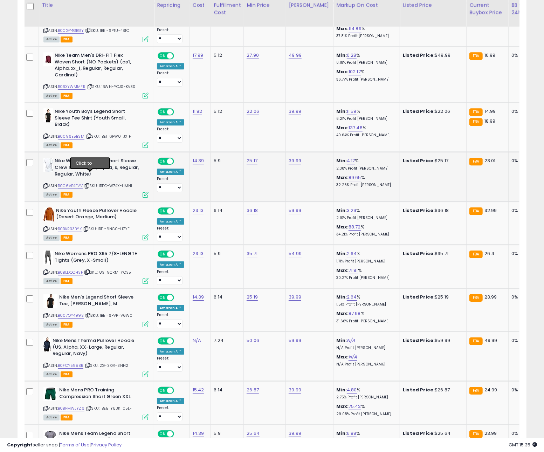
click at [89, 184] on icon at bounding box center [87, 186] width 5 height 4
click at [70, 183] on link "B0C6VB4FVV" at bounding box center [70, 186] width 25 height 6
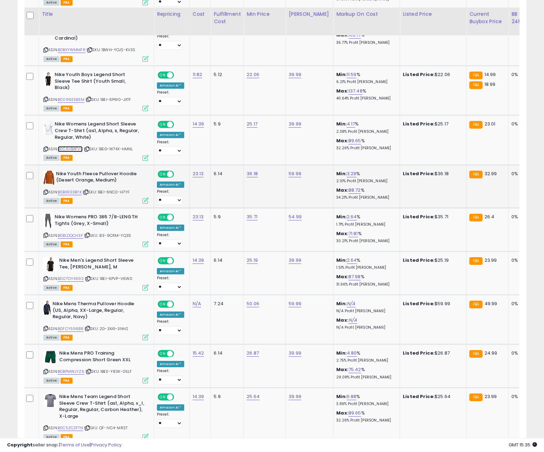
scroll to position [1306, 0]
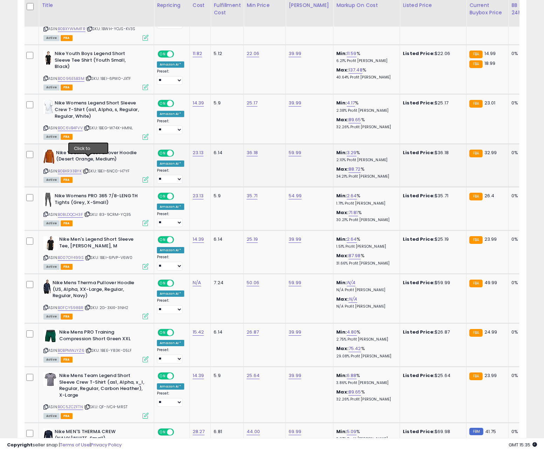
click at [88, 169] on icon at bounding box center [86, 171] width 5 height 4
click at [73, 168] on link "B0BKR33BYK" at bounding box center [70, 171] width 24 height 6
click at [90, 212] on icon at bounding box center [87, 214] width 5 height 4
click at [68, 212] on link "B0BLDQCH3F" at bounding box center [70, 215] width 25 height 6
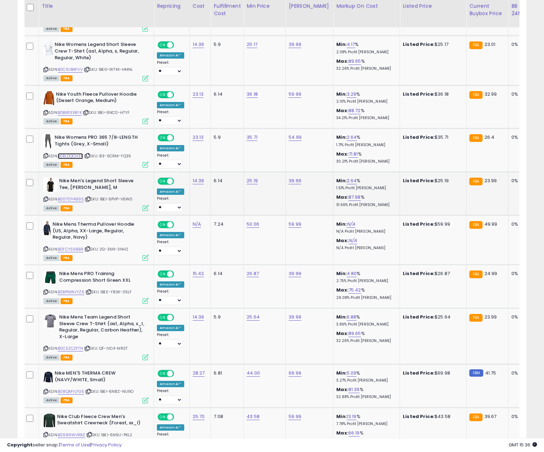
scroll to position [1365, 0]
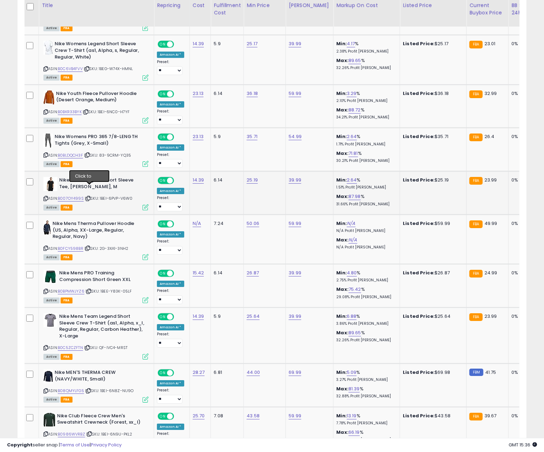
click at [90, 197] on icon at bounding box center [88, 199] width 5 height 4
click at [73, 195] on link "B007OY499S" at bounding box center [71, 198] width 26 height 6
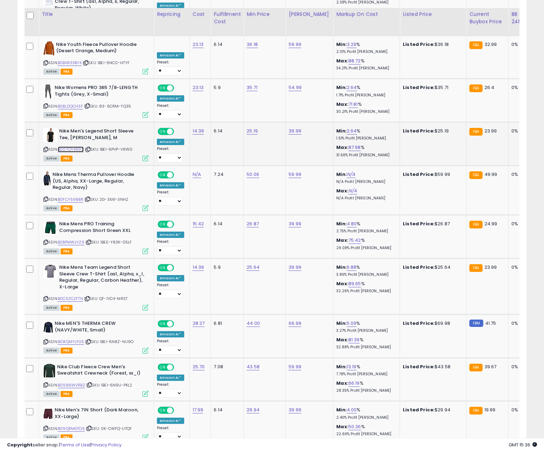
scroll to position [1431, 0]
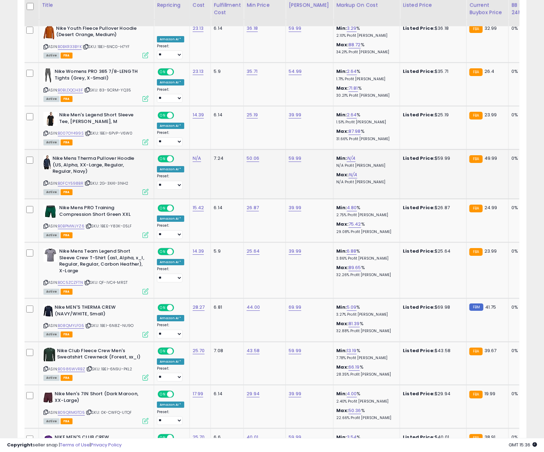
click at [89, 181] on icon at bounding box center [87, 183] width 5 height 4
click at [80, 180] on link "B0FCY598BR" at bounding box center [71, 183] width 26 height 6
click at [90, 224] on icon at bounding box center [89, 226] width 5 height 4
click at [80, 223] on link "B0BPMWJYZ6" at bounding box center [71, 226] width 27 height 6
click at [90, 281] on icon at bounding box center [87, 283] width 5 height 4
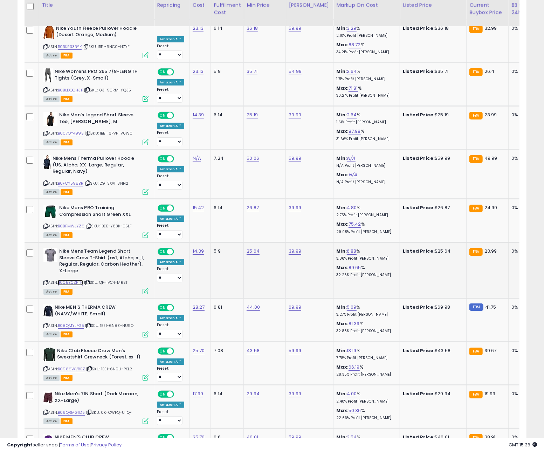
click at [78, 280] on link "B0C5ZCZFTN" at bounding box center [70, 283] width 25 height 6
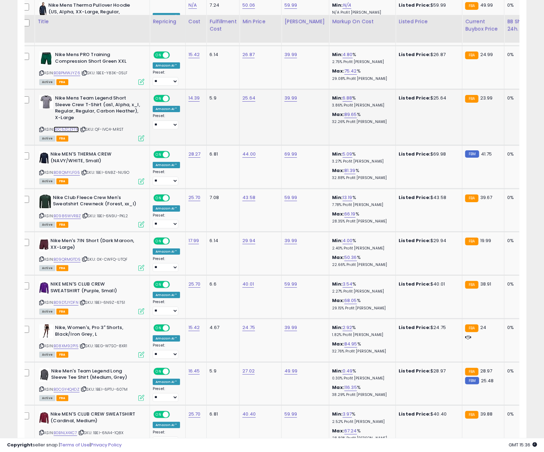
scroll to position [1614, 0]
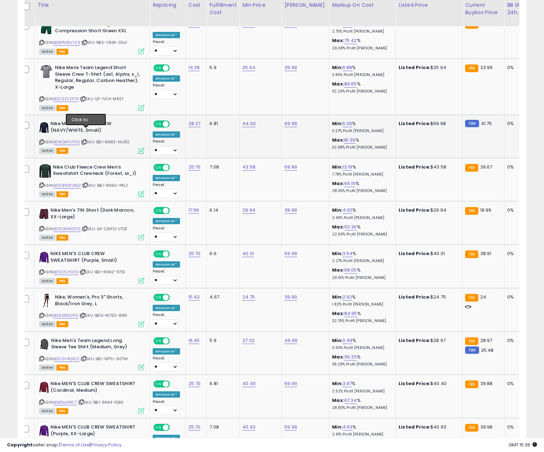
click at [87, 140] on icon at bounding box center [84, 142] width 5 height 4
click at [76, 139] on link "B08QMYLFG5" at bounding box center [67, 142] width 26 height 6
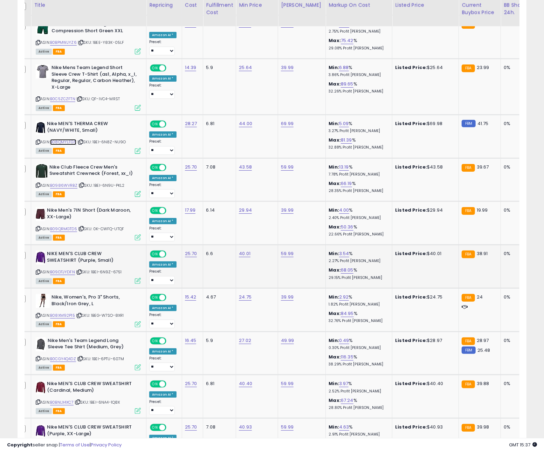
scroll to position [0, 6]
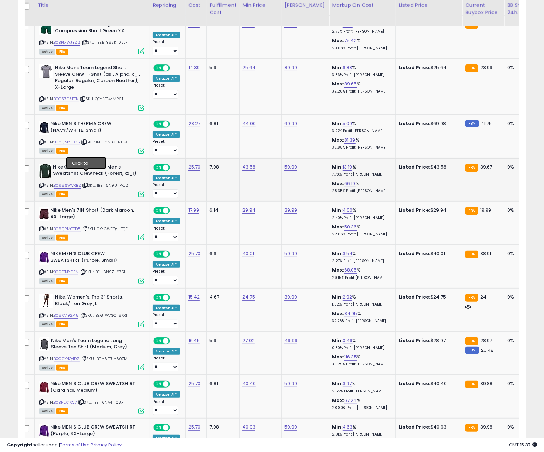
click at [87, 183] on icon at bounding box center [85, 185] width 5 height 4
click at [73, 182] on link "B0986WVRBZ" at bounding box center [67, 185] width 27 height 6
click at [87, 227] on icon at bounding box center [85, 229] width 5 height 4
click at [77, 226] on link "B09QRMGTD5" at bounding box center [67, 229] width 27 height 6
click at [85, 270] on icon at bounding box center [83, 272] width 5 height 4
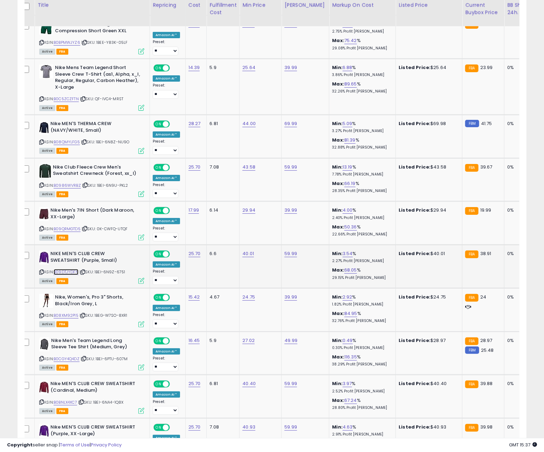
click at [73, 269] on link "B09DTJYDFN" at bounding box center [66, 272] width 25 height 6
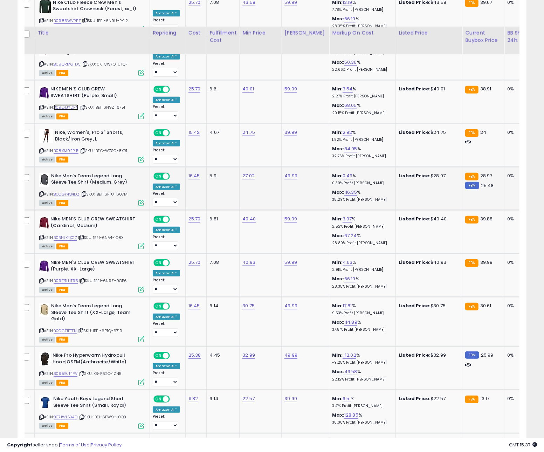
scroll to position [1833, 0]
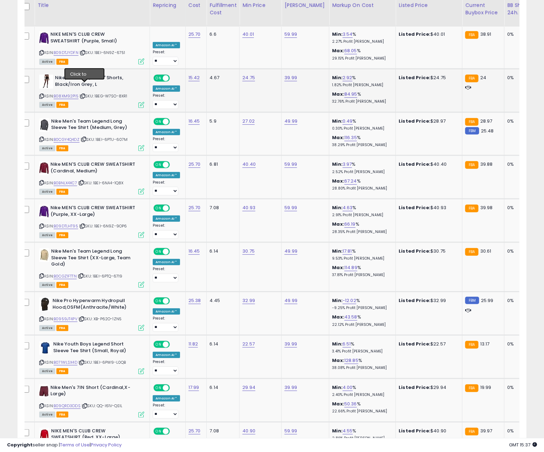
click at [83, 94] on icon at bounding box center [83, 96] width 5 height 4
click at [74, 93] on link "B08XM92P15" at bounding box center [66, 96] width 25 height 6
drag, startPoint x: 88, startPoint y: 129, endPoint x: 76, endPoint y: 129, distance: 12.3
click at [86, 137] on icon at bounding box center [84, 139] width 5 height 4
click at [74, 137] on link "B0CGY4Q4DZ" at bounding box center [67, 140] width 26 height 6
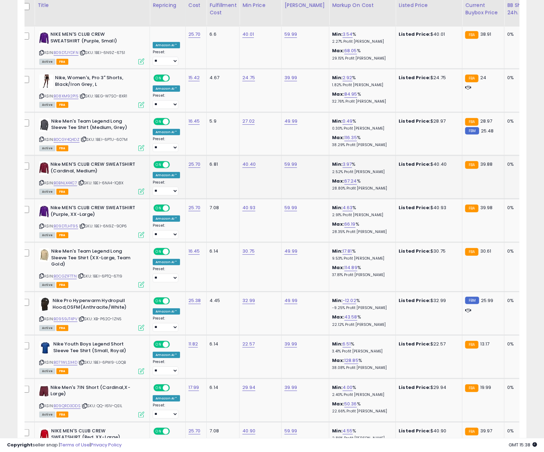
click at [84, 181] on icon at bounding box center [81, 183] width 5 height 4
click at [70, 180] on link "B0BNLX4XC7" at bounding box center [65, 183] width 23 height 6
drag, startPoint x: 84, startPoint y: 216, endPoint x: 76, endPoint y: 216, distance: 7.7
click at [84, 224] on icon at bounding box center [82, 226] width 5 height 4
click at [71, 223] on link "B09DTLHT95" at bounding box center [66, 226] width 25 height 6
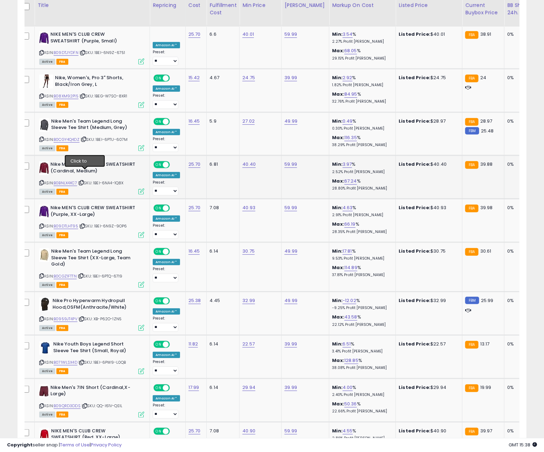
click at [84, 181] on icon at bounding box center [81, 183] width 5 height 4
click at [83, 274] on icon at bounding box center [81, 276] width 5 height 4
click at [74, 273] on link "B0CGZ1FTTN" at bounding box center [65, 276] width 23 height 6
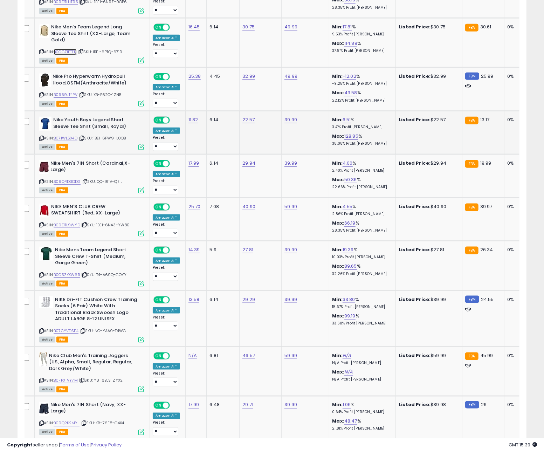
scroll to position [2070, 0]
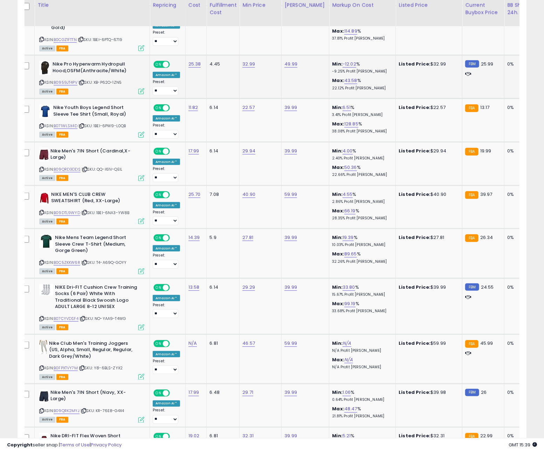
click at [84, 81] on icon at bounding box center [82, 83] width 5 height 4
click at [70, 80] on link "B0959JT4PV" at bounding box center [66, 83] width 24 height 6
drag, startPoint x: 84, startPoint y: 115, endPoint x: 79, endPoint y: 115, distance: 5.3
click at [84, 124] on icon at bounding box center [82, 126] width 5 height 4
click at [71, 123] on link "B071WLSX4D" at bounding box center [66, 126] width 24 height 6
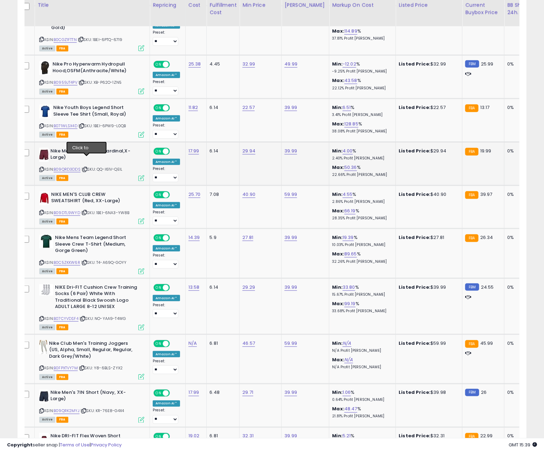
click at [87, 167] on icon at bounding box center [85, 169] width 5 height 4
click at [69, 166] on link "B09QRD3DDS" at bounding box center [67, 169] width 27 height 6
click at [86, 211] on icon at bounding box center [84, 213] width 5 height 4
click at [59, 210] on link "B09DTL9WYD" at bounding box center [67, 213] width 27 height 6
click at [86, 261] on icon at bounding box center [84, 263] width 5 height 4
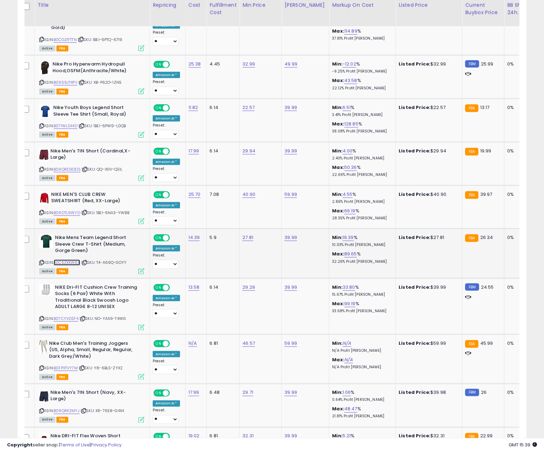
click at [62, 260] on link "B0C5ZKKW6R" at bounding box center [67, 263] width 27 height 6
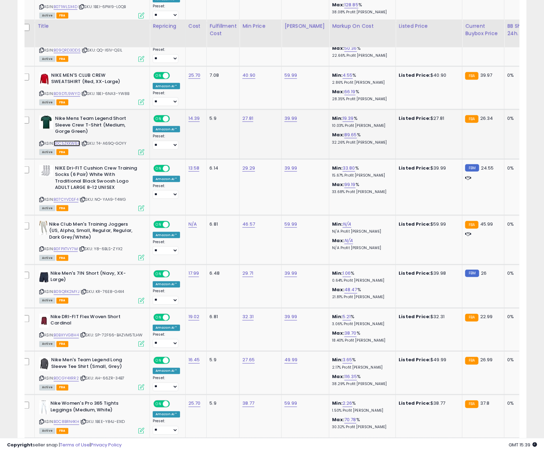
scroll to position [2247, 0]
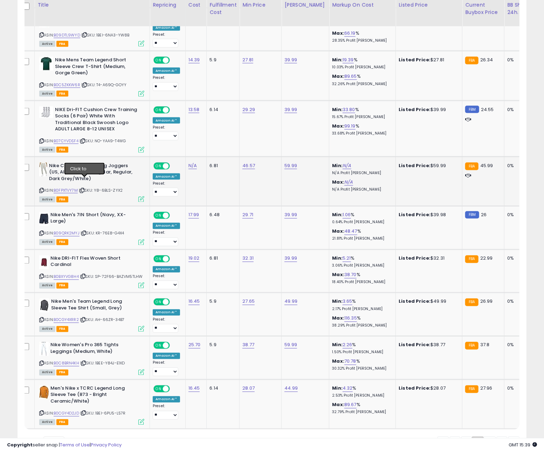
click at [84, 188] on icon at bounding box center [82, 190] width 5 height 4
click at [69, 187] on link "B0FPXTVY7M" at bounding box center [66, 190] width 24 height 6
click at [86, 232] on icon at bounding box center [84, 234] width 5 height 4
click at [69, 230] on link "B09QRK2MYJ" at bounding box center [67, 233] width 26 height 6
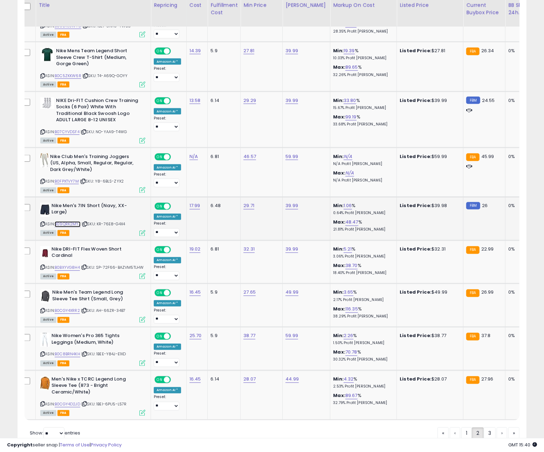
scroll to position [2277, 0]
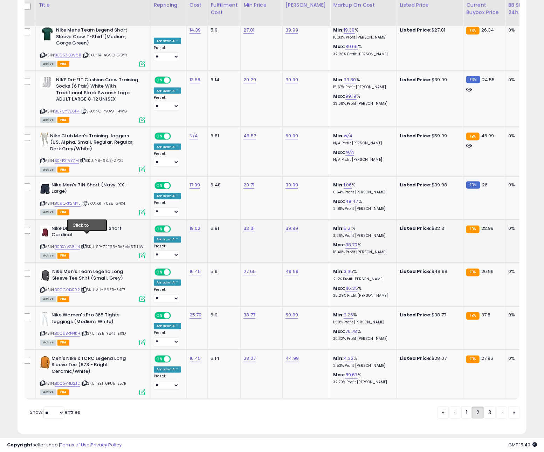
click at [87, 245] on icon at bounding box center [84, 247] width 5 height 4
click at [66, 244] on link "B0BXYVG8H4" at bounding box center [67, 247] width 25 height 6
click at [87, 288] on icon at bounding box center [84, 290] width 5 height 4
click at [80, 287] on link "B0CGY4XRR2" at bounding box center [67, 290] width 25 height 6
click at [87, 332] on icon at bounding box center [84, 334] width 5 height 4
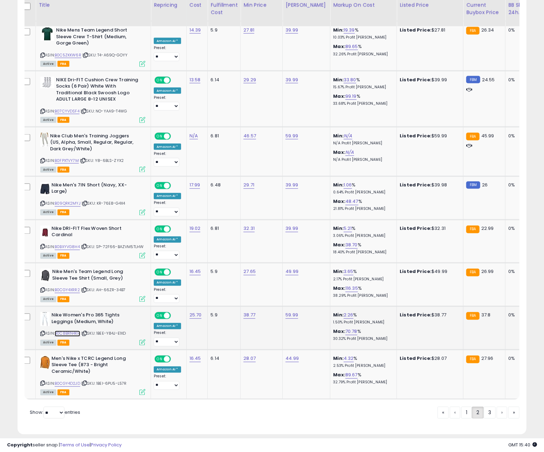
click at [71, 331] on link "B0C8BRN4KH" at bounding box center [68, 334] width 26 height 6
click at [87, 381] on icon at bounding box center [84, 383] width 5 height 4
click at [72, 381] on link "B0CGY4D2JD" at bounding box center [68, 384] width 26 height 6
click at [487, 407] on link "3" at bounding box center [490, 413] width 12 height 12
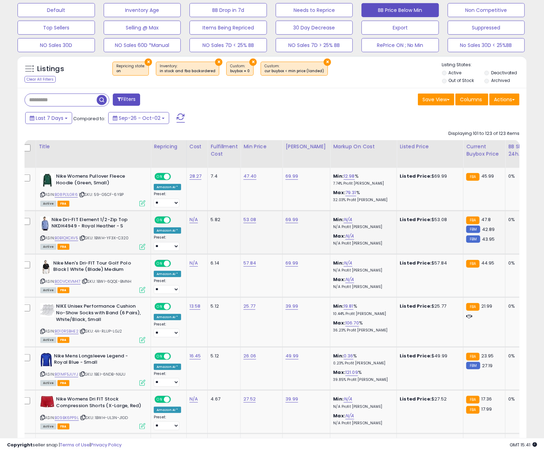
scroll to position [0, 5]
click at [84, 195] on icon at bounding box center [82, 195] width 5 height 4
click at [67, 196] on link "B08PL1LGR6" at bounding box center [65, 195] width 23 height 6
click at [84, 239] on icon at bounding box center [82, 238] width 5 height 4
click at [75, 239] on link "B0B1QXCXV5" at bounding box center [65, 238] width 23 height 6
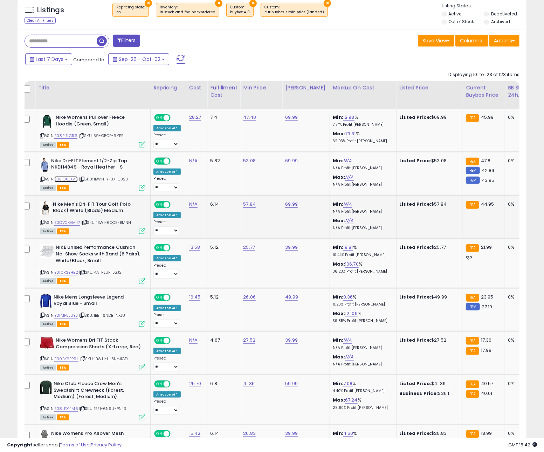
scroll to position [297, 0]
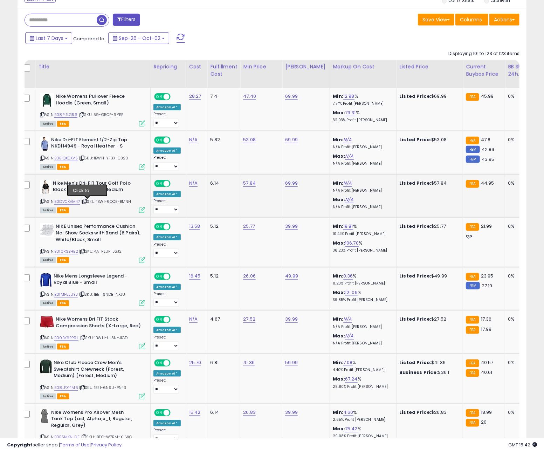
drag, startPoint x: 88, startPoint y: 202, endPoint x: 78, endPoint y: 202, distance: 9.8
click at [87, 202] on icon at bounding box center [84, 201] width 5 height 4
click at [74, 202] on link "B0DVCKVM47" at bounding box center [67, 202] width 26 height 6
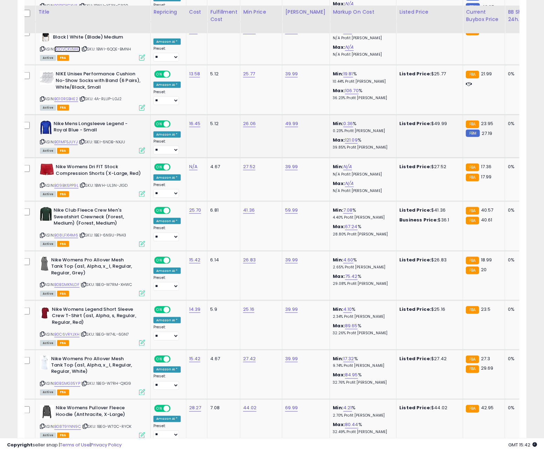
scroll to position [458, 0]
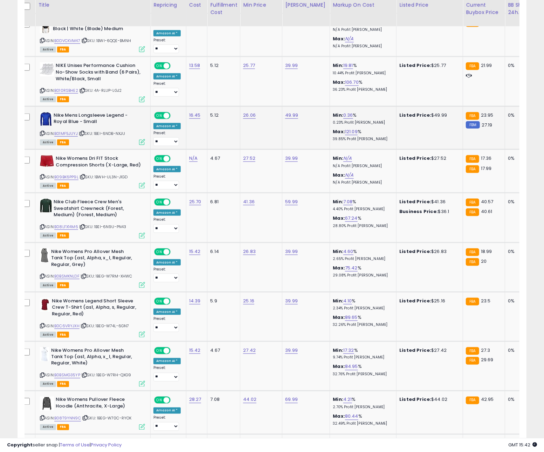
click at [83, 135] on icon at bounding box center [82, 133] width 5 height 4
click at [63, 136] on link "B01MF5JUYJ" at bounding box center [65, 134] width 23 height 6
click at [84, 179] on icon at bounding box center [83, 177] width 5 height 4
click at [76, 178] on link "B09BK6PP9L" at bounding box center [66, 177] width 24 height 6
drag, startPoint x: 84, startPoint y: 229, endPoint x: 73, endPoint y: 228, distance: 11.3
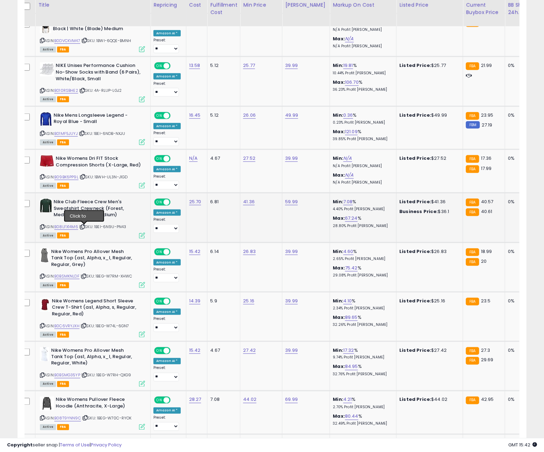
click at [84, 229] on icon at bounding box center [82, 227] width 5 height 4
drag, startPoint x: 67, startPoint y: 227, endPoint x: 72, endPoint y: 226, distance: 5.0
click at [67, 227] on link "B08LFX14M6" at bounding box center [66, 227] width 24 height 6
click at [86, 277] on icon at bounding box center [84, 276] width 5 height 4
click at [69, 278] on link "B0BSMKNLDF" at bounding box center [66, 276] width 25 height 6
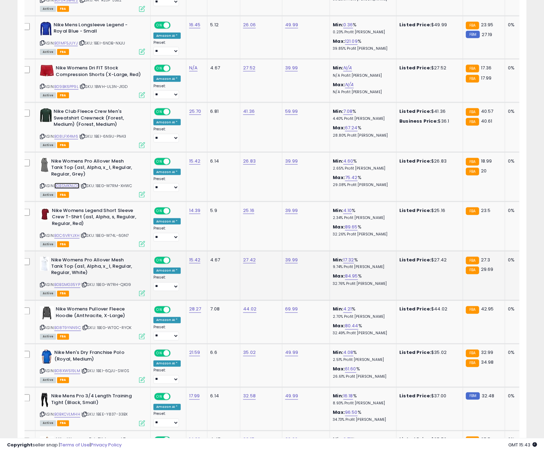
scroll to position [604, 0]
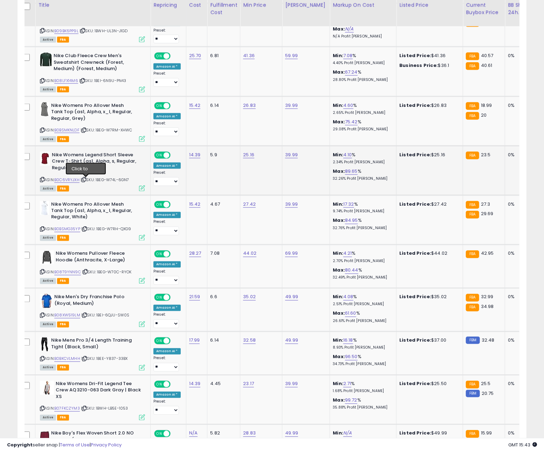
drag, startPoint x: 86, startPoint y: 179, endPoint x: 78, endPoint y: 179, distance: 8.1
click at [85, 179] on icon at bounding box center [84, 180] width 5 height 4
click at [77, 179] on link "B0C6VRYJXH" at bounding box center [66, 180] width 25 height 6
click at [86, 229] on icon at bounding box center [84, 229] width 5 height 4
click at [73, 232] on link "B0BSMG35YP" at bounding box center [67, 229] width 26 height 6
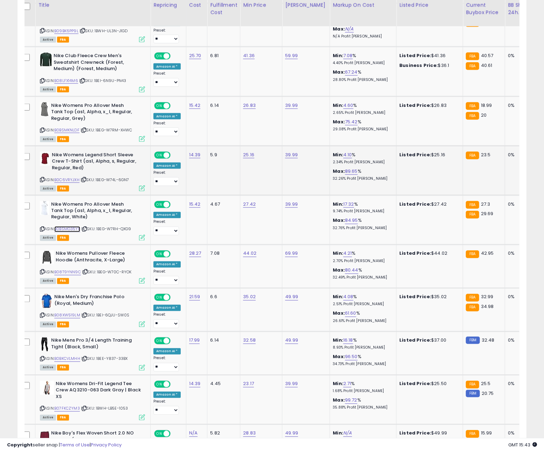
scroll to position [0, 7]
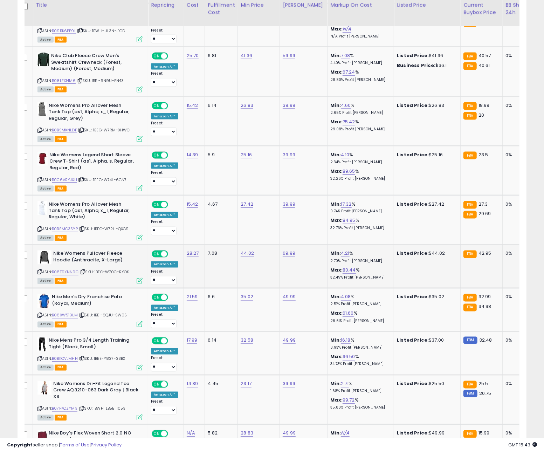
drag, startPoint x: 83, startPoint y: 272, endPoint x: 76, endPoint y: 272, distance: 7.0
click at [83, 272] on icon at bounding box center [83, 272] width 5 height 4
click at [73, 272] on link "B08T9YNN9C" at bounding box center [65, 272] width 27 height 6
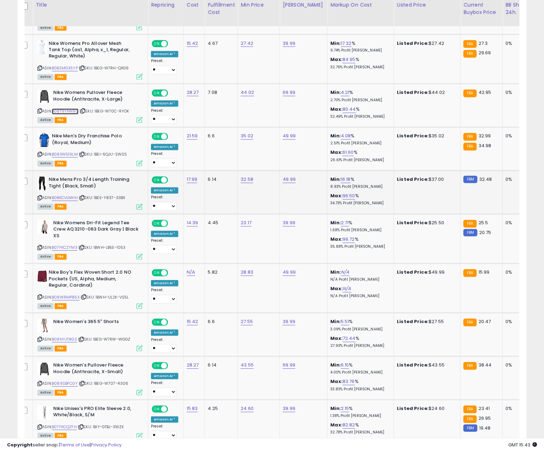
scroll to position [775, 0]
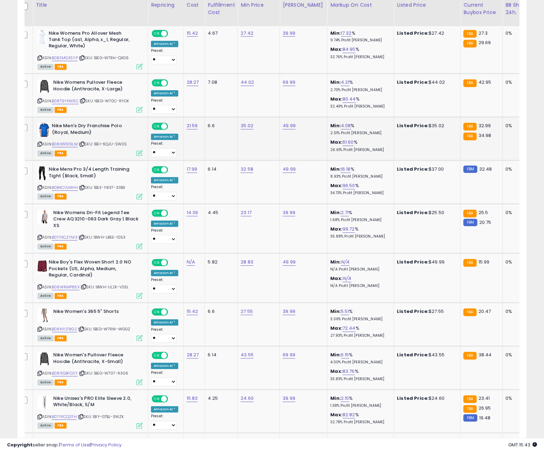
click at [83, 146] on icon at bounding box center [82, 145] width 5 height 4
click at [73, 146] on link "B08XW519LM" at bounding box center [65, 145] width 26 height 6
drag, startPoint x: 85, startPoint y: 190, endPoint x: 76, endPoint y: 188, distance: 9.5
click at [84, 190] on icon at bounding box center [82, 188] width 5 height 4
click at [76, 188] on link "B0BKCVLMHH" at bounding box center [65, 188] width 26 height 6
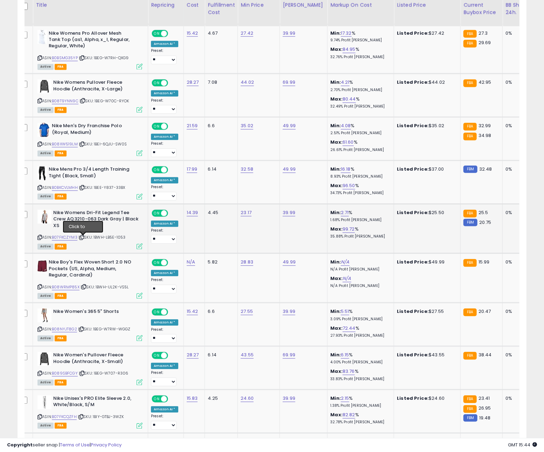
click at [82, 238] on icon at bounding box center [82, 238] width 5 height 4
click at [73, 238] on link "B07FKCZYM3" at bounding box center [65, 238] width 26 height 6
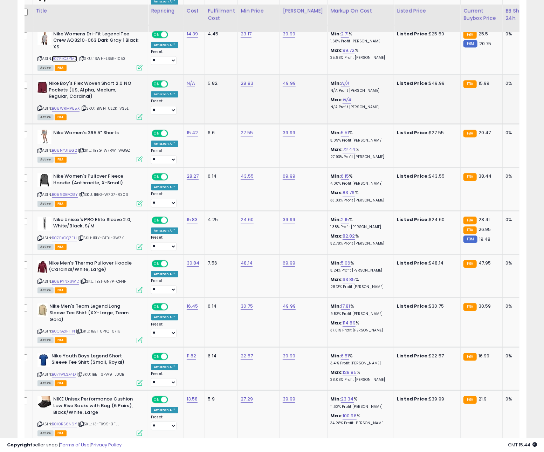
scroll to position [960, 0]
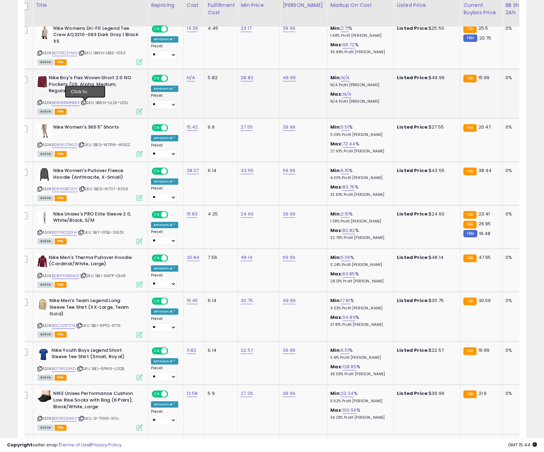
drag, startPoint x: 87, startPoint y: 105, endPoint x: 82, endPoint y: 103, distance: 5.5
click at [86, 104] on icon at bounding box center [84, 103] width 5 height 4
click at [69, 103] on link "B08WRMP85X" at bounding box center [66, 103] width 28 height 6
click at [83, 146] on icon at bounding box center [81, 145] width 5 height 4
click at [66, 146] on link "B08NYJT8G2" at bounding box center [64, 145] width 25 height 6
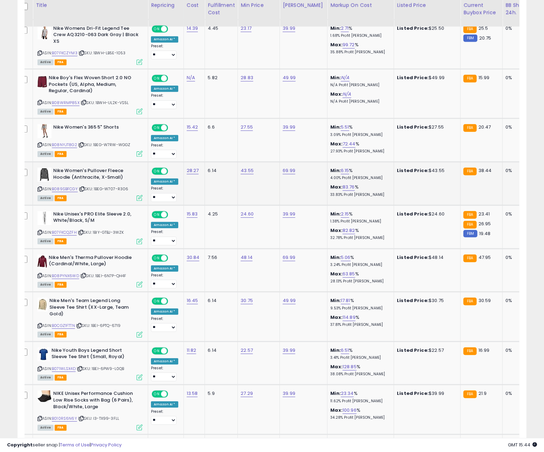
click at [83, 190] on icon at bounding box center [82, 189] width 5 height 4
click at [74, 190] on link "B089SBFCGY" at bounding box center [65, 189] width 26 height 6
drag, startPoint x: 84, startPoint y: 234, endPoint x: 74, endPoint y: 234, distance: 9.5
click at [83, 234] on icon at bounding box center [81, 232] width 5 height 4
click at [68, 234] on link "B07FKCQZFH" at bounding box center [64, 232] width 25 height 6
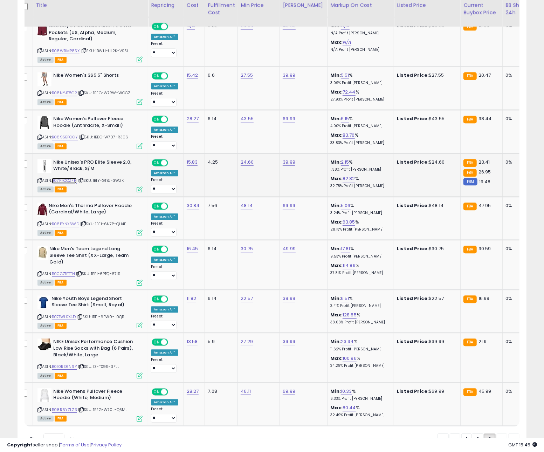
scroll to position [0, 7]
click at [86, 225] on icon at bounding box center [84, 224] width 5 height 4
click at [72, 225] on link "B08PYNX6WD" at bounding box center [65, 224] width 27 height 6
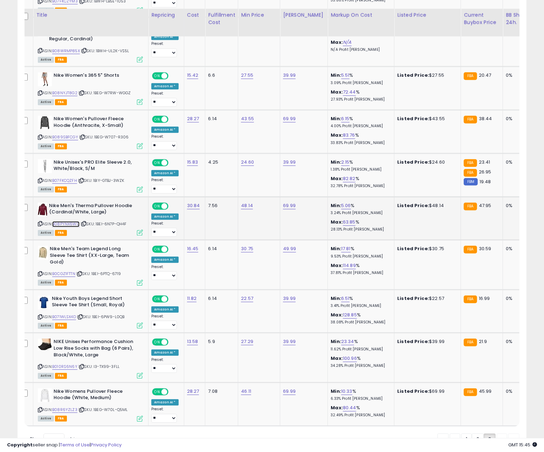
scroll to position [1048, 0]
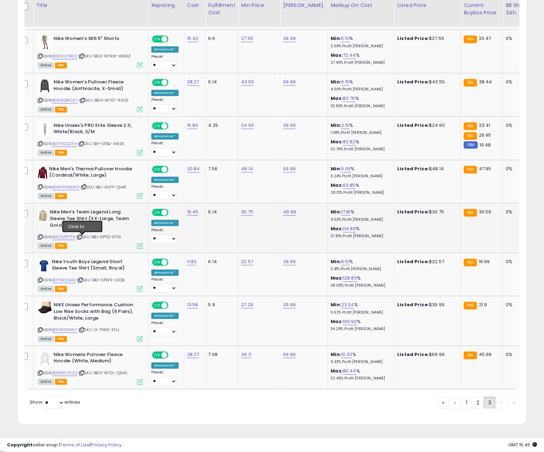
click at [82, 238] on icon at bounding box center [79, 237] width 5 height 4
click at [64, 237] on link "B0CGZ1FTTN" at bounding box center [63, 237] width 23 height 6
drag, startPoint x: 83, startPoint y: 281, endPoint x: 73, endPoint y: 281, distance: 9.8
click at [83, 281] on icon at bounding box center [80, 280] width 5 height 4
drag, startPoint x: 67, startPoint y: 281, endPoint x: 74, endPoint y: 280, distance: 6.9
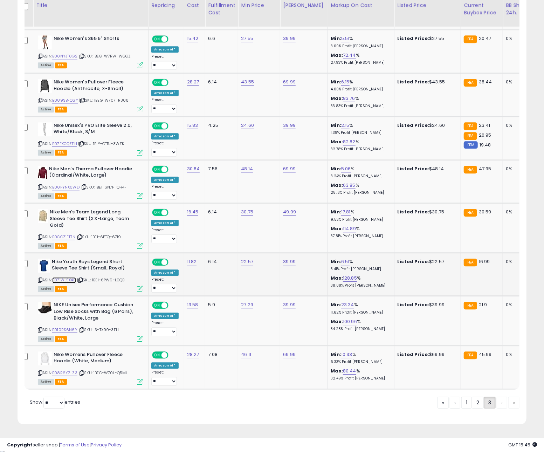
click at [68, 281] on link "B071WLSX4D" at bounding box center [64, 280] width 24 height 6
click at [81, 373] on icon at bounding box center [82, 373] width 5 height 4
click at [70, 374] on link "B08R6YZLZ3" at bounding box center [64, 373] width 25 height 6
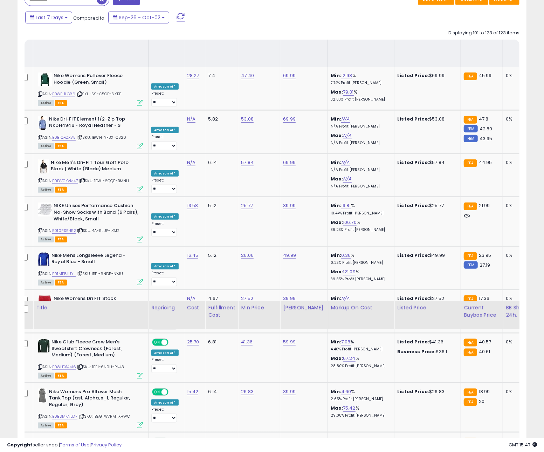
scroll to position [0, 0]
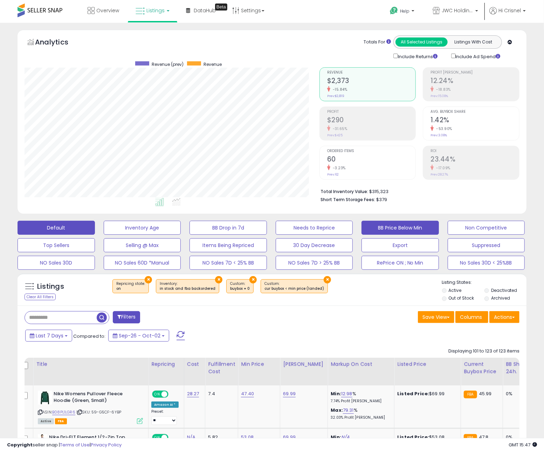
click at [62, 228] on button "Default" at bounding box center [56, 228] width 77 height 14
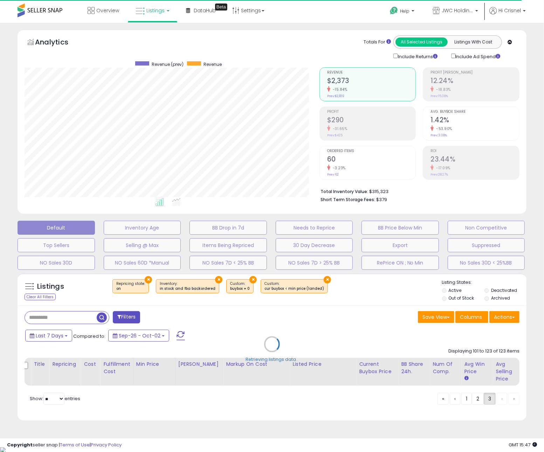
select select "**"
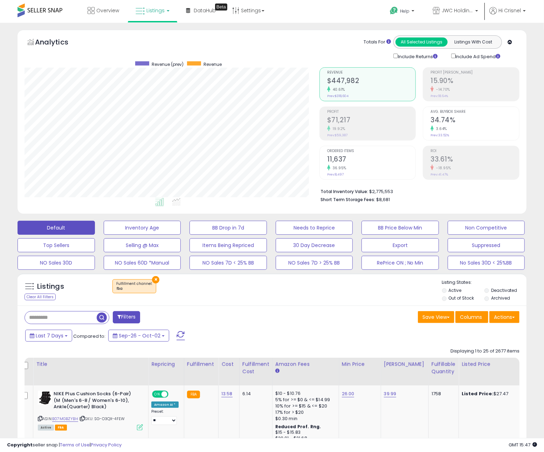
scroll to position [143, 295]
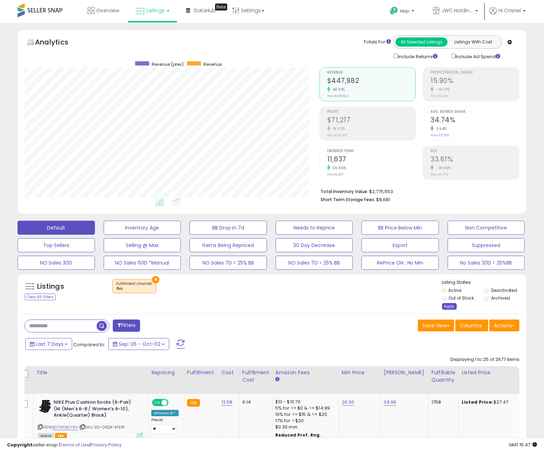
click at [445, 306] on div "Apply" at bounding box center [449, 306] width 15 height 7
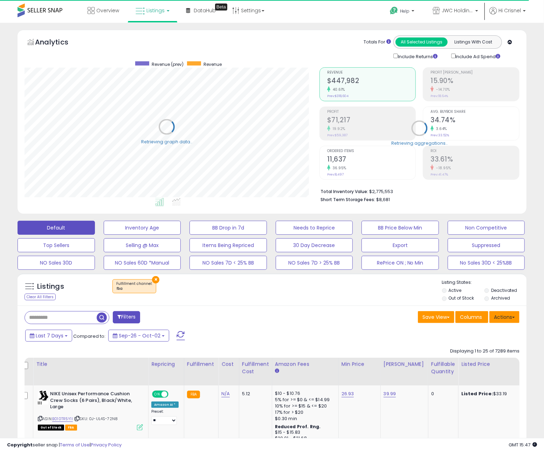
click at [504, 319] on button "Actions" at bounding box center [504, 317] width 30 height 12
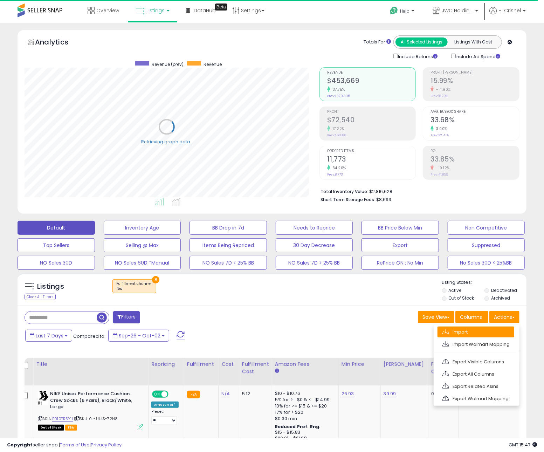
click at [460, 333] on link "Import" at bounding box center [476, 331] width 77 height 11
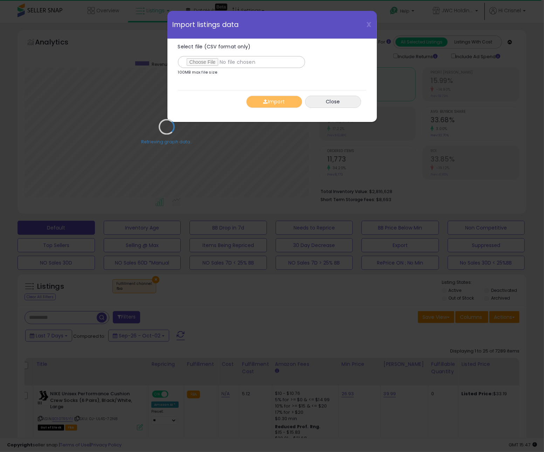
click at [200, 63] on div "Retrieving graph data.." at bounding box center [166, 132] width 295 height 144
click at [200, 63] on input "Select file (CSV format only)" at bounding box center [241, 62] width 127 height 12
type input "**********"
click at [282, 103] on button "Import" at bounding box center [274, 102] width 56 height 12
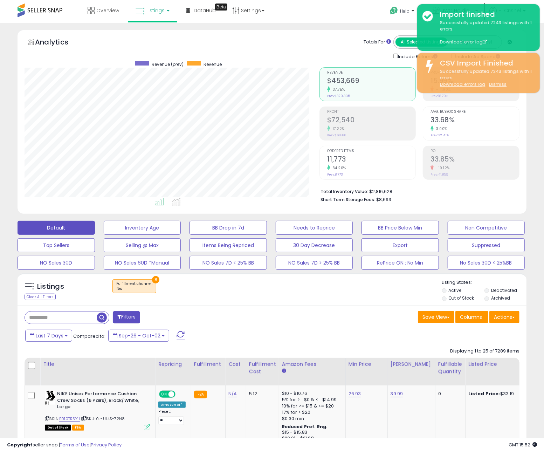
scroll to position [0, 0]
click at [318, 230] on button "Needs to Reprice" at bounding box center [314, 227] width 77 height 14
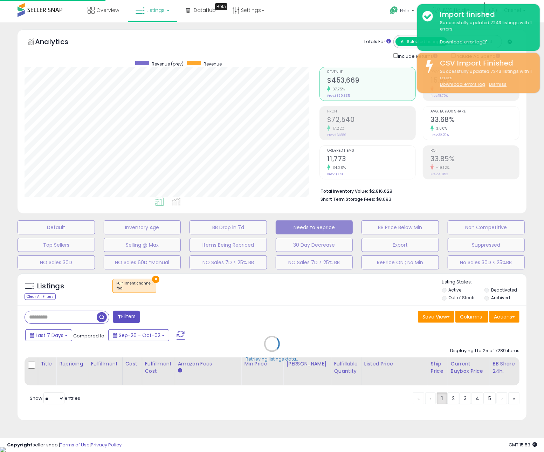
scroll to position [0, 0]
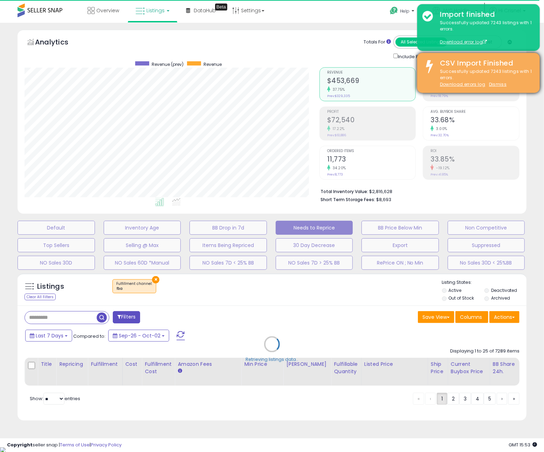
select select "**"
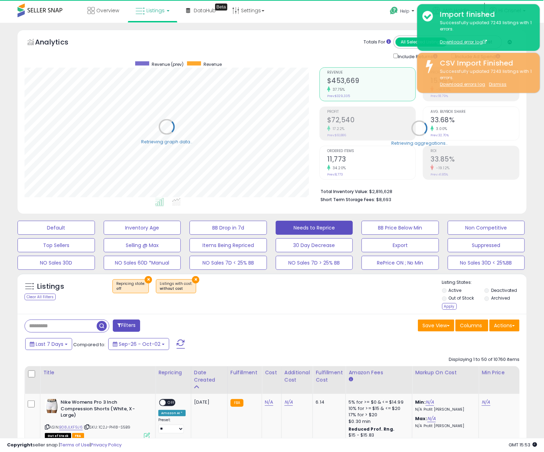
click at [488, 288] on li "Deactivated" at bounding box center [504, 291] width 41 height 8
click at [450, 307] on div "Apply" at bounding box center [449, 306] width 15 height 7
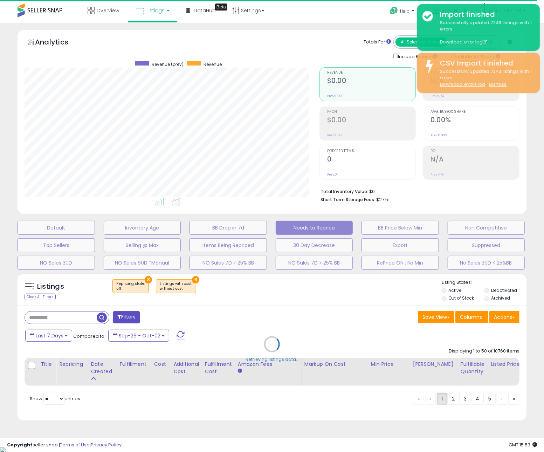
scroll to position [143, 295]
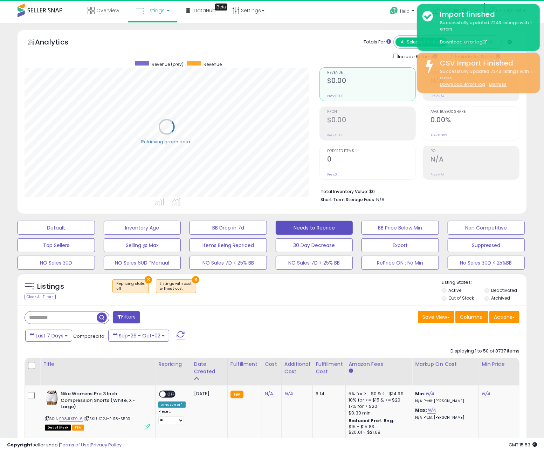
click at [119, 317] on span at bounding box center [119, 316] width 4 height 5
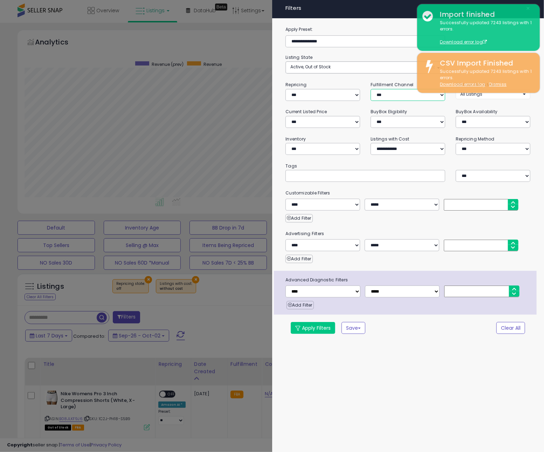
click at [401, 92] on select "*** *** *** ***" at bounding box center [408, 95] width 75 height 12
select select "***"
click at [371, 89] on select "*** *** *** ***" at bounding box center [408, 95] width 75 height 12
click at [312, 328] on button "Apply Filters" at bounding box center [313, 328] width 44 height 12
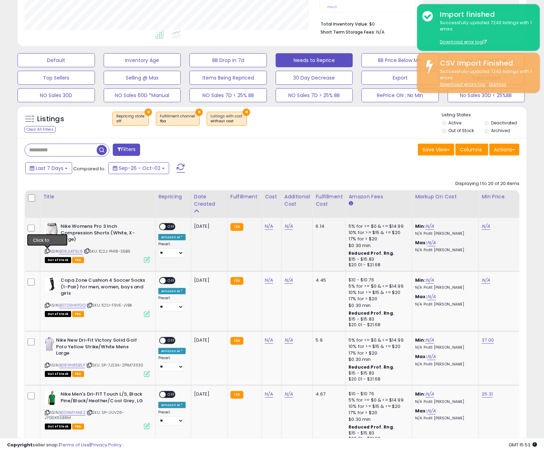
click at [47, 253] on icon at bounding box center [47, 251] width 5 height 4
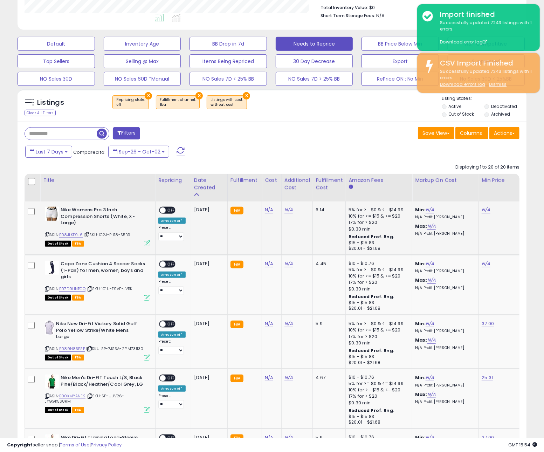
scroll to position [186, 0]
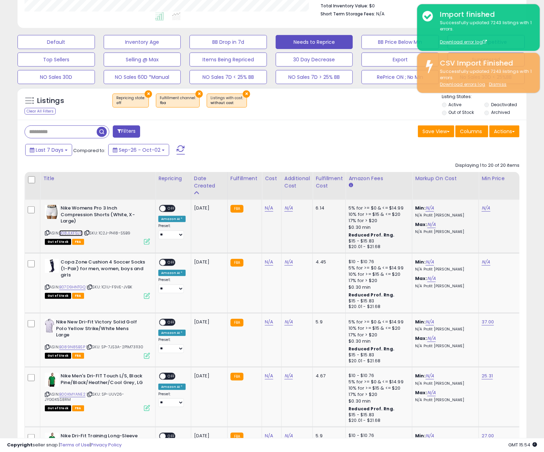
click at [79, 234] on link "B08JLKF9J6" at bounding box center [70, 233] width 23 height 6
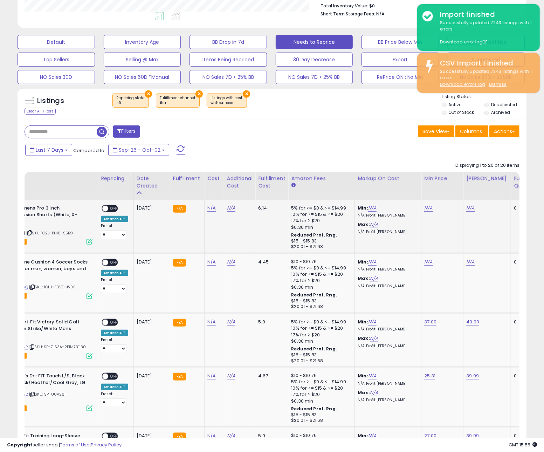
scroll to position [0, 70]
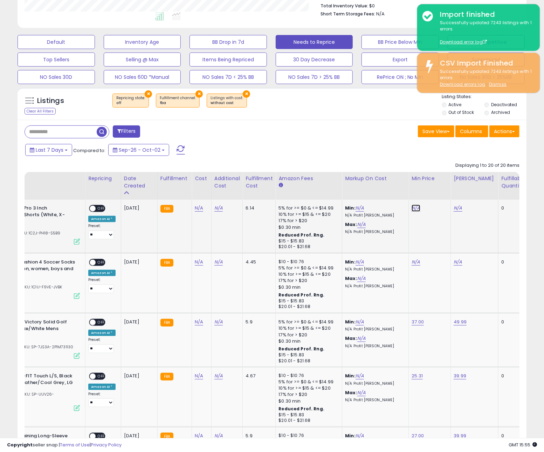
click at [414, 209] on link "N/A" at bounding box center [416, 208] width 8 height 7
type input "*****"
click at [440, 192] on icon "submit" at bounding box center [437, 190] width 4 height 4
click at [459, 209] on link "N/A" at bounding box center [458, 208] width 8 height 7
type input "*****"
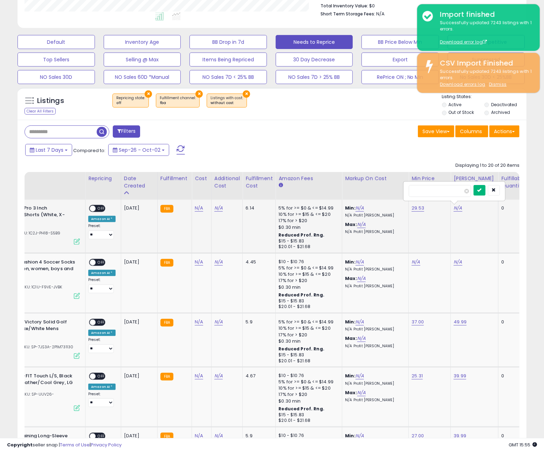
click at [482, 192] on icon "submit" at bounding box center [479, 190] width 4 height 4
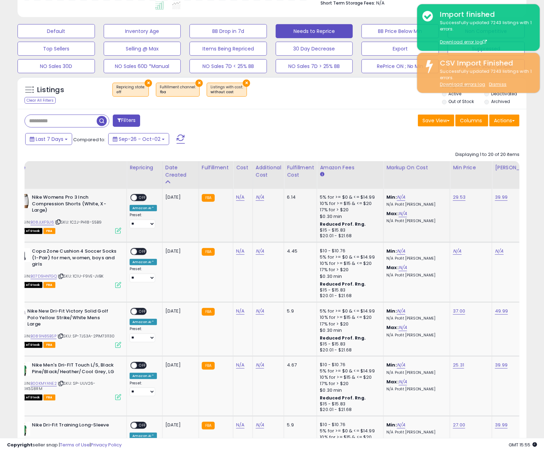
scroll to position [0, 24]
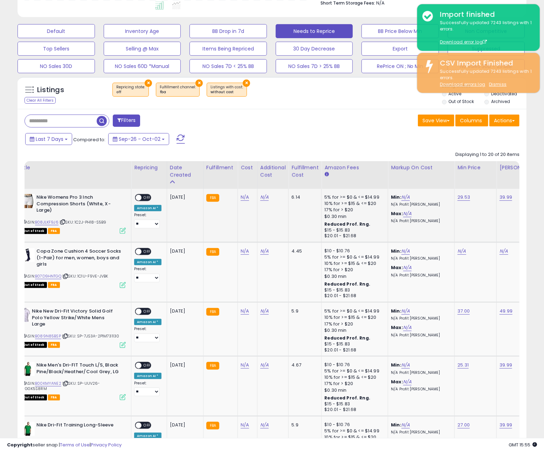
click at [142, 201] on div "ON OFF" at bounding box center [135, 198] width 16 height 6
click at [147, 201] on span "OFF" at bounding box center [147, 198] width 11 height 6
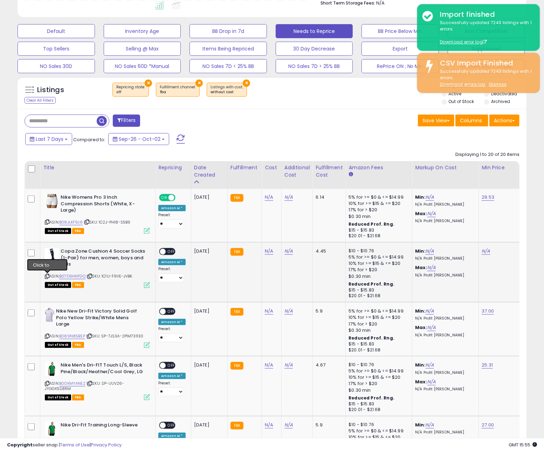
click at [47, 276] on icon at bounding box center [47, 276] width 5 height 4
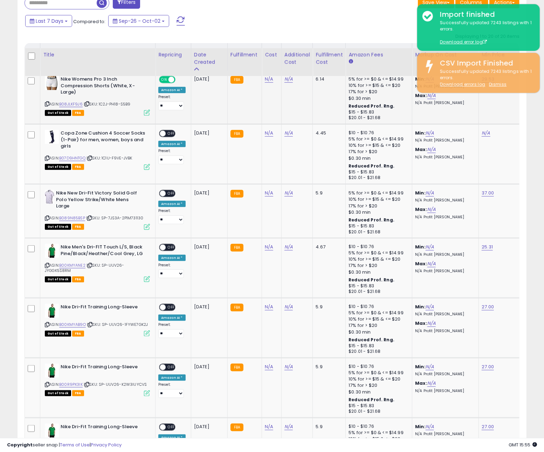
scroll to position [411, 0]
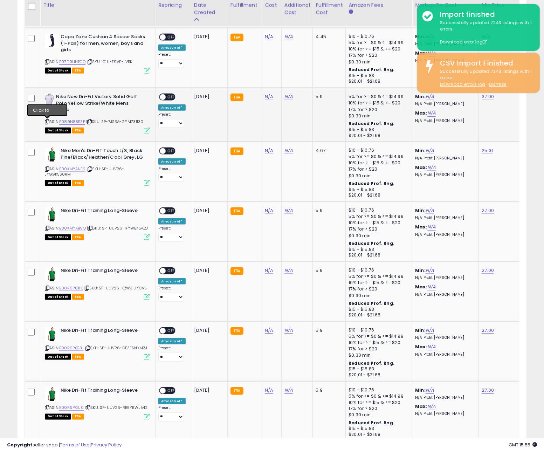
click at [47, 122] on icon at bounding box center [47, 122] width 5 height 4
click at [47, 169] on icon at bounding box center [47, 169] width 5 height 4
click at [47, 227] on icon at bounding box center [47, 228] width 5 height 4
click at [47, 288] on icon at bounding box center [47, 288] width 5 height 4
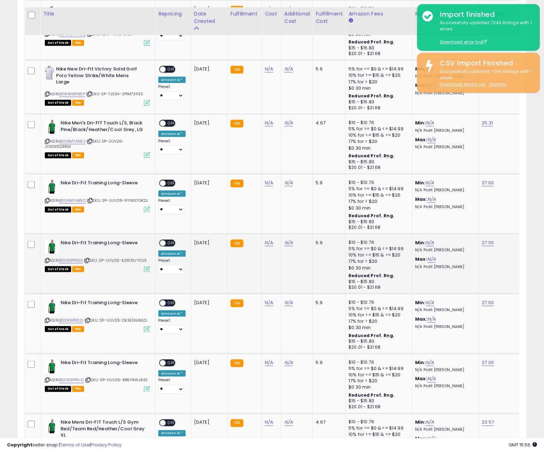
scroll to position [450, 0]
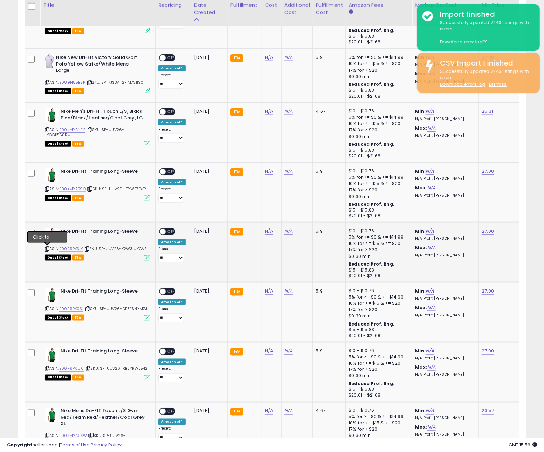
click at [47, 249] on icon at bounding box center [47, 249] width 5 height 4
click at [48, 308] on icon at bounding box center [47, 309] width 5 height 4
click at [48, 367] on icon at bounding box center [47, 369] width 5 height 4
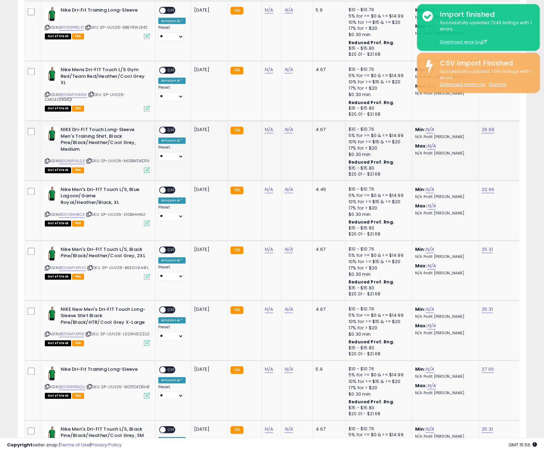
scroll to position [794, 0]
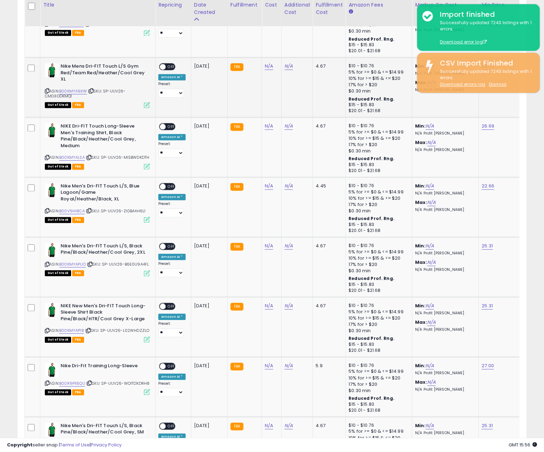
click at [49, 91] on div "ASIN: B00KMYA9XW | SKU: SP-UUV26-CMD3DDKMQ1 Out of Stock FBA" at bounding box center [97, 85] width 105 height 44
click at [47, 91] on icon at bounding box center [47, 91] width 5 height 4
click at [46, 157] on icon at bounding box center [47, 158] width 5 height 4
click at [46, 210] on icon at bounding box center [47, 211] width 5 height 4
click at [47, 265] on icon at bounding box center [47, 265] width 5 height 4
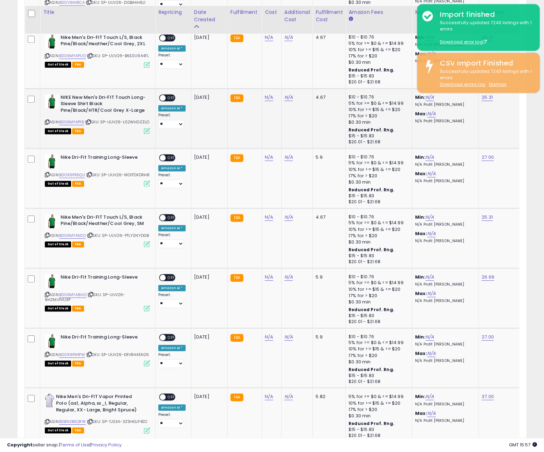
scroll to position [1010, 0]
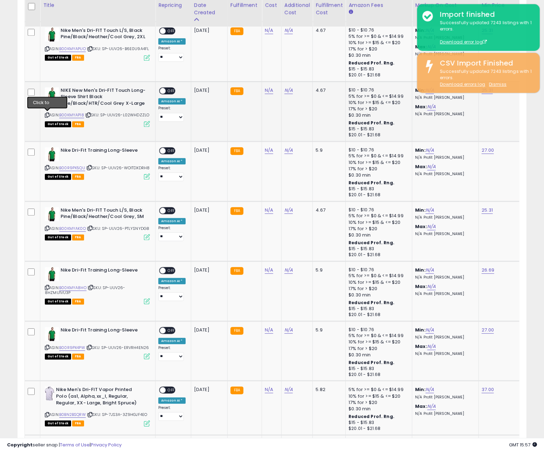
click at [47, 114] on icon at bounding box center [47, 115] width 5 height 4
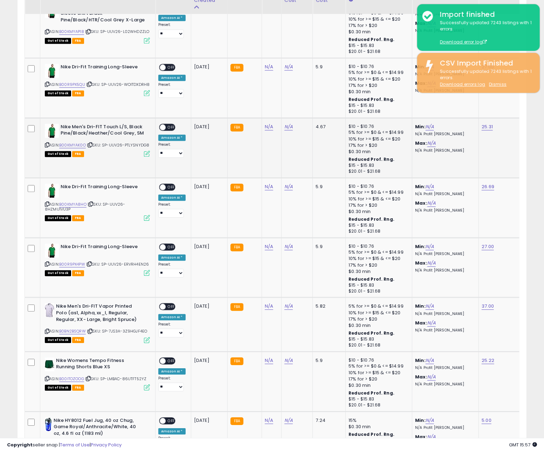
scroll to position [1116, 0]
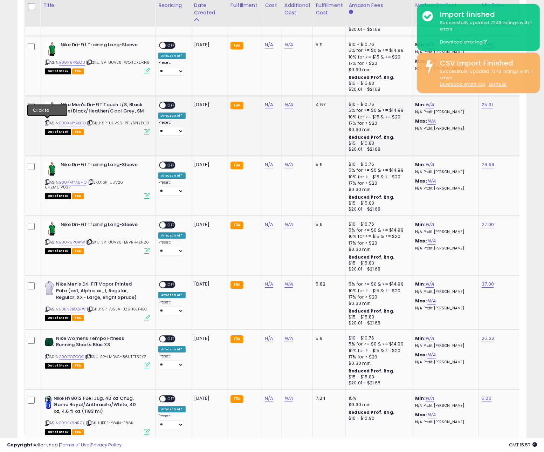
click at [47, 121] on icon at bounding box center [47, 123] width 5 height 4
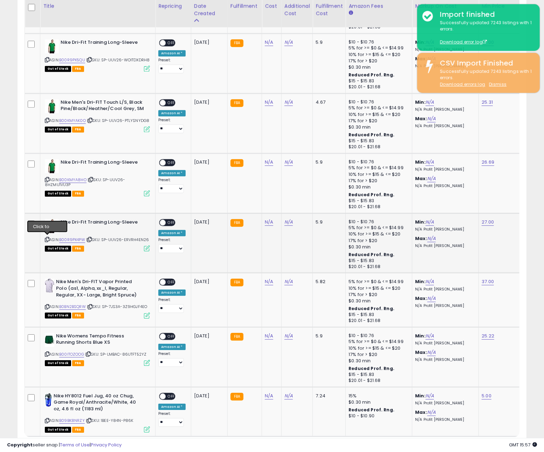
drag, startPoint x: 47, startPoint y: 240, endPoint x: 67, endPoint y: 215, distance: 31.6
click at [47, 240] on icon at bounding box center [47, 239] width 5 height 4
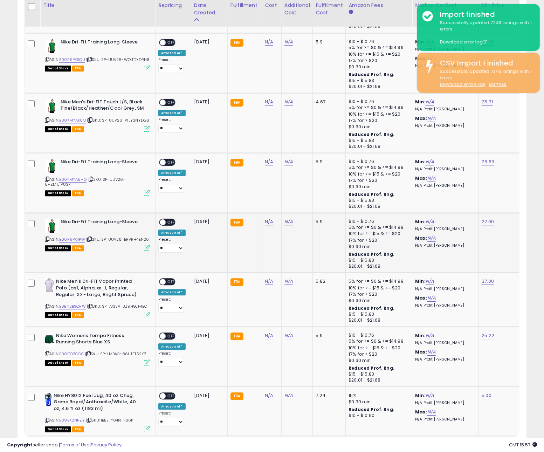
scroll to position [1155, 0]
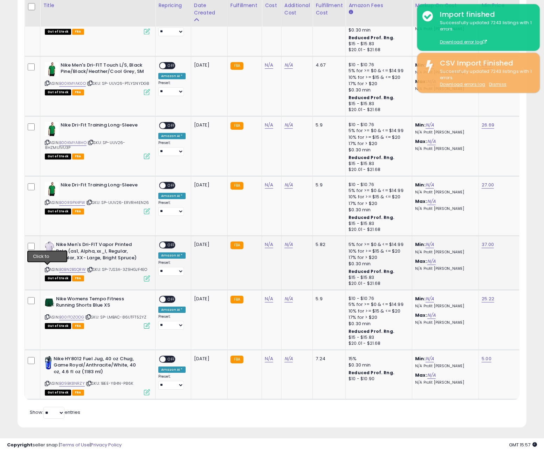
click at [47, 268] on icon at bounding box center [47, 270] width 5 height 4
click at [47, 315] on icon at bounding box center [47, 317] width 5 height 4
drag, startPoint x: 47, startPoint y: 383, endPoint x: 50, endPoint y: 371, distance: 12.2
click at [47, 383] on icon at bounding box center [47, 383] width 5 height 4
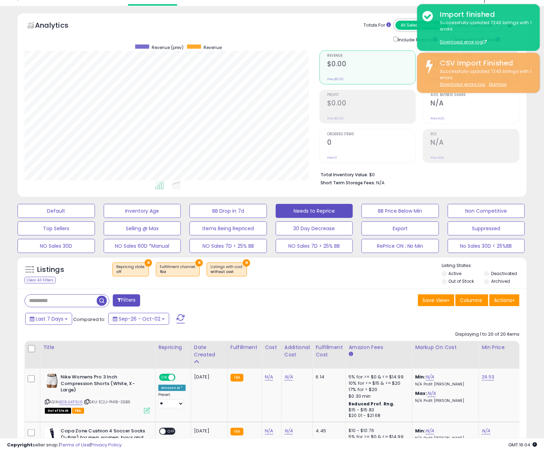
scroll to position [0, 0]
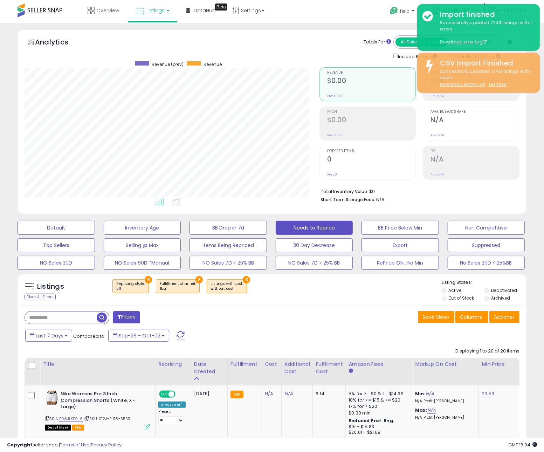
click at [328, 285] on div "× Repricing state : off × Fulfillment channel : fba ×" at bounding box center [273, 289] width 338 height 20
click at [56, 263] on button "NO Sales 30D" at bounding box center [56, 263] width 77 height 14
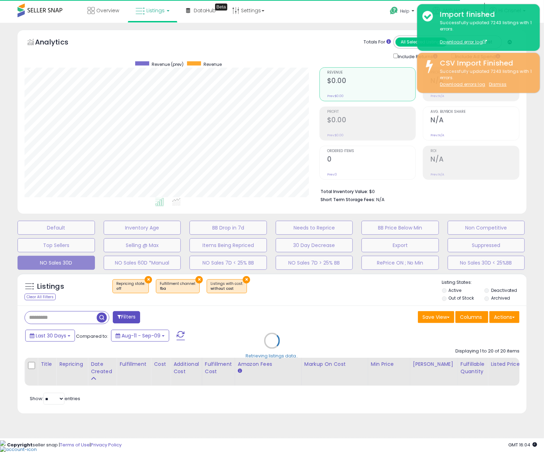
select select "**"
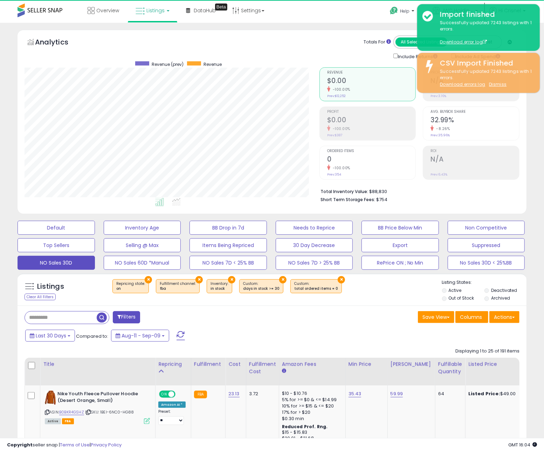
scroll to position [143, 295]
click at [122, 315] on button "Filters" at bounding box center [126, 317] width 27 height 12
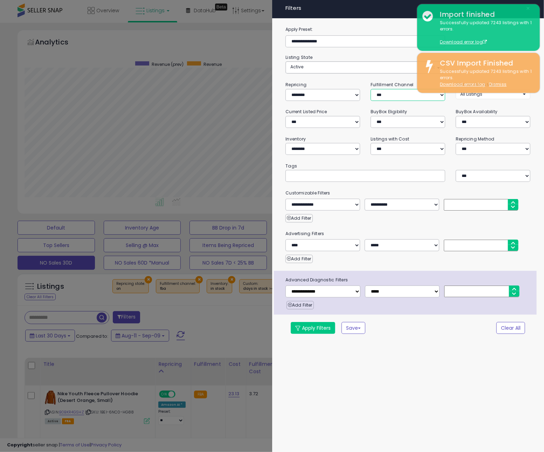
click at [384, 95] on select "*** *** *** ***" at bounding box center [408, 95] width 75 height 12
click at [371, 89] on select "*** *** *** ***" at bounding box center [408, 95] width 75 height 12
drag, startPoint x: 302, startPoint y: 331, endPoint x: 279, endPoint y: 327, distance: 23.2
click at [302, 331] on button "Apply Filters" at bounding box center [313, 328] width 44 height 12
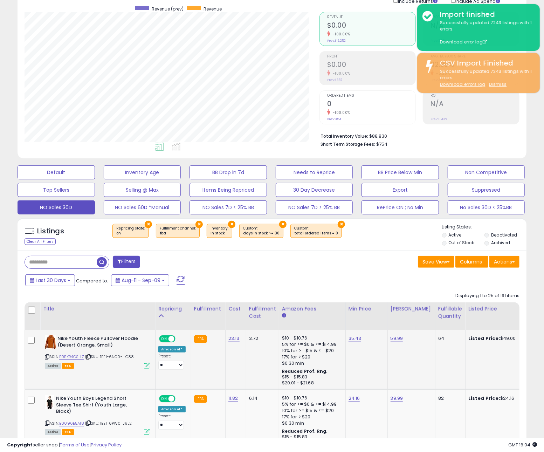
scroll to position [87, 0]
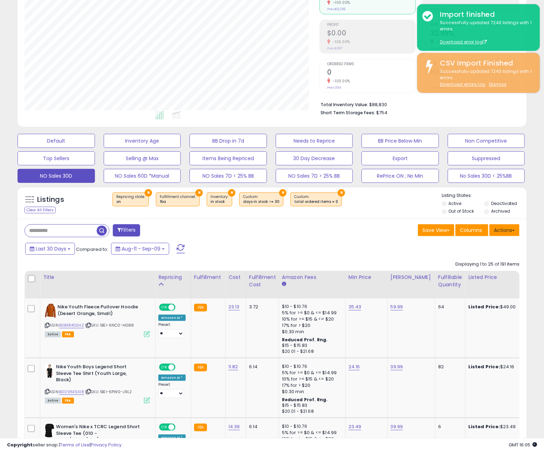
click at [512, 233] on button "Actions" at bounding box center [504, 230] width 30 height 12
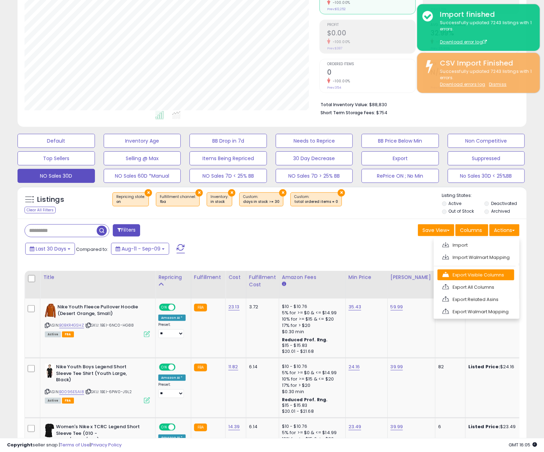
click at [474, 275] on link "Export Visible Columns" at bounding box center [476, 274] width 77 height 11
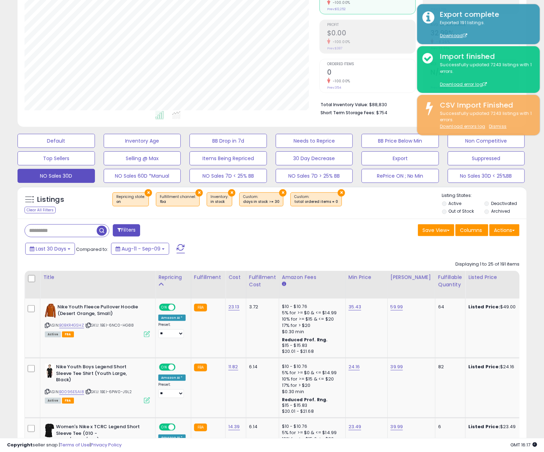
click at [311, 218] on div "Listings Clear All Filters × Repricing state : on × Fulfillment channel : fba ×…" at bounding box center [272, 202] width 509 height 32
click at [66, 233] on input "text" at bounding box center [61, 231] width 72 height 12
click at [66, 233] on input "text" at bounding box center [85, 231] width 120 height 12
paste input "**********"
click at [146, 230] on span "button" at bounding box center [150, 231] width 10 height 10
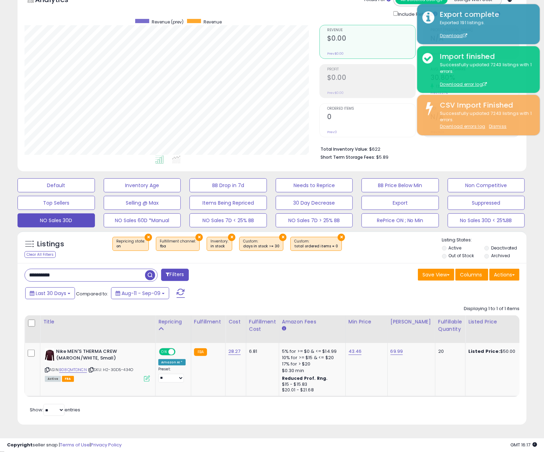
scroll to position [143, 295]
click at [93, 277] on input "**********" at bounding box center [85, 275] width 120 height 12
paste input "text"
click at [153, 276] on span "button" at bounding box center [150, 275] width 10 height 10
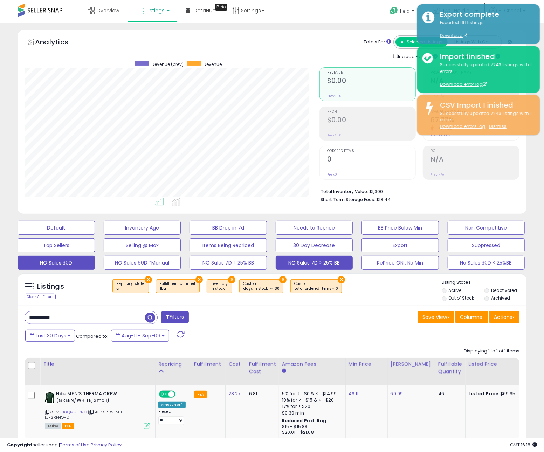
scroll to position [1, 0]
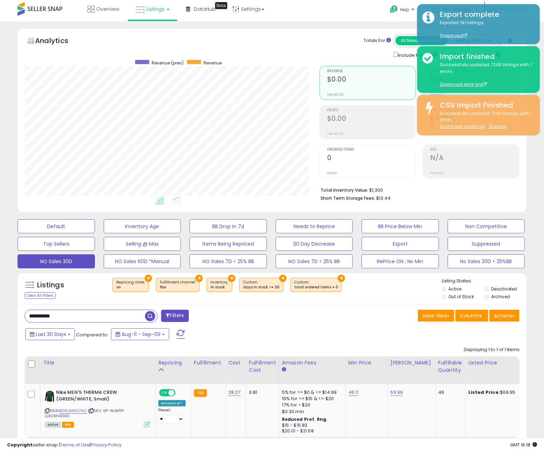
click at [101, 319] on input "**********" at bounding box center [85, 316] width 120 height 12
paste input "text"
click at [152, 318] on span "button" at bounding box center [150, 316] width 10 height 10
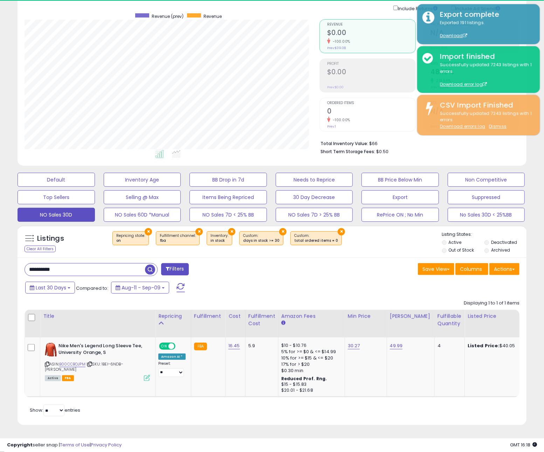
scroll to position [143, 295]
click at [71, 269] on input "**********" at bounding box center [85, 269] width 120 height 12
paste input "text"
click at [152, 271] on span "button" at bounding box center [150, 269] width 10 height 10
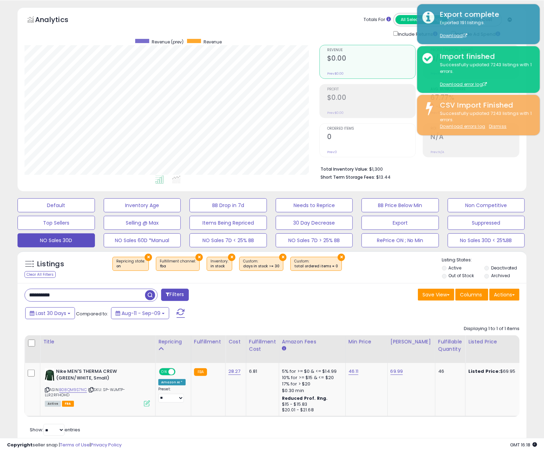
scroll to position [37, 0]
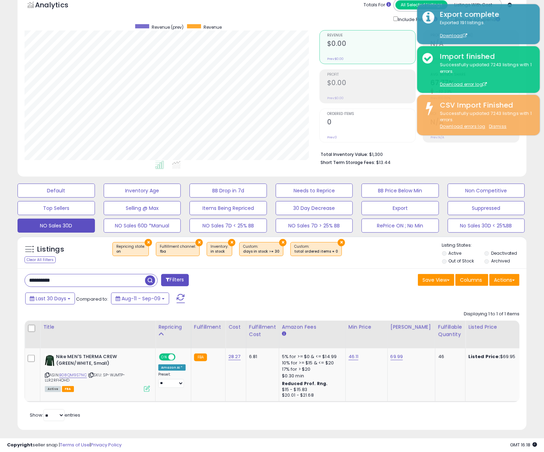
click at [73, 283] on input "**********" at bounding box center [85, 280] width 120 height 12
paste input "text"
click at [148, 281] on span "button" at bounding box center [150, 280] width 10 height 10
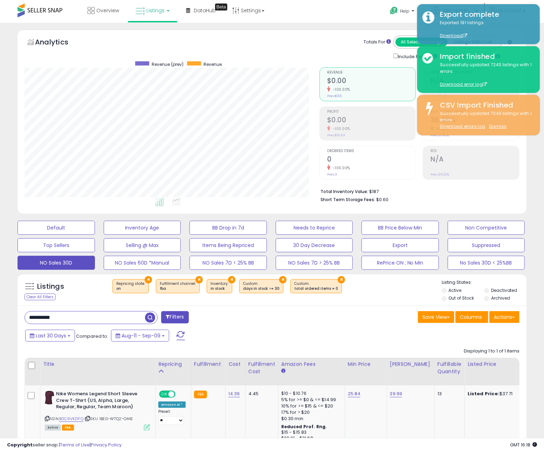
scroll to position [143, 295]
click at [305, 15] on div "Overview Listings DataHub Beta" at bounding box center [174, 15] width 359 height 30
click at [294, 19] on div "Overview Listings DataHub Beta" at bounding box center [174, 15] width 359 height 30
click at [285, 49] on div "Analytics Totals For All Selected Listings Listings With Cost Include Returns I…" at bounding box center [272, 47] width 495 height 25
click at [293, 45] on div "Analytics Totals For All Selected Listings Listings With Cost Include Returns I…" at bounding box center [272, 47] width 495 height 25
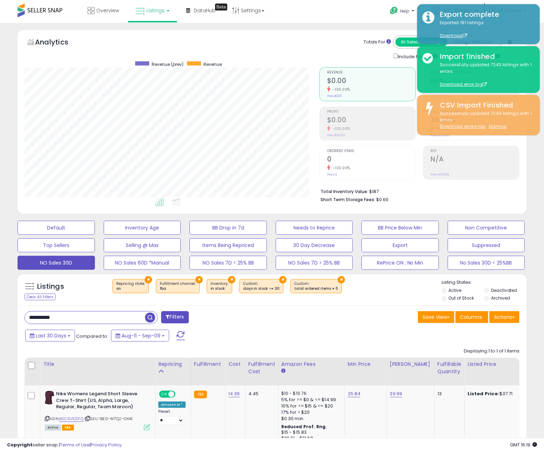
click at [295, 42] on div "Analytics Totals For All Selected Listings Listings With Cost Include Returns I…" at bounding box center [272, 47] width 495 height 25
click at [122, 317] on input "**********" at bounding box center [85, 317] width 120 height 12
paste input "text"
click at [156, 320] on button "button" at bounding box center [151, 316] width 13 height 11
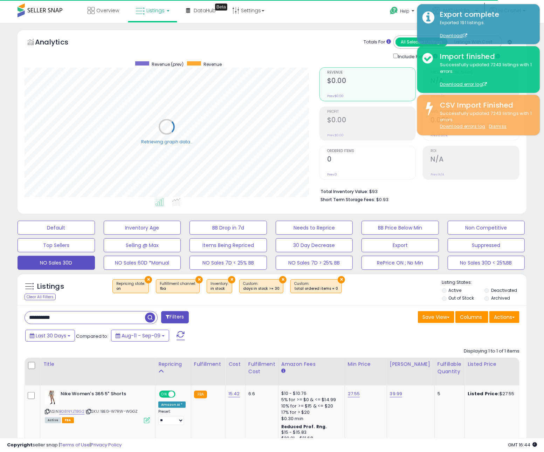
click at [120, 322] on input "**********" at bounding box center [85, 317] width 120 height 12
paste input "text"
click at [149, 320] on span "button" at bounding box center [150, 317] width 10 height 10
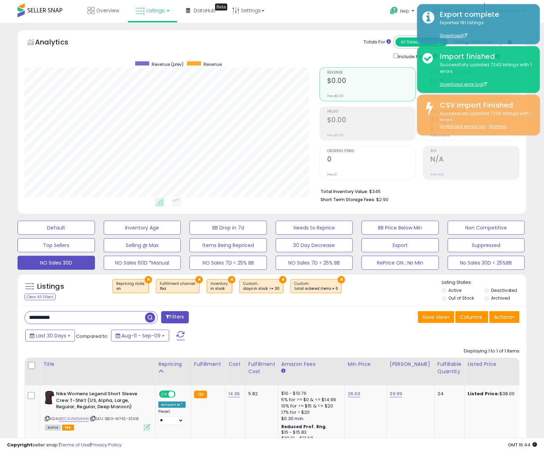
click at [118, 317] on input "**********" at bounding box center [85, 317] width 120 height 12
paste input "text"
click at [154, 317] on span "button" at bounding box center [150, 317] width 10 height 10
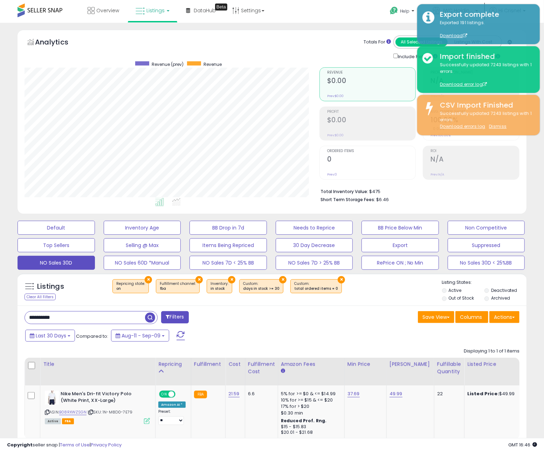
click at [120, 319] on input "**********" at bounding box center [85, 317] width 120 height 12
paste input "text"
click at [149, 319] on span "button" at bounding box center [150, 317] width 10 height 10
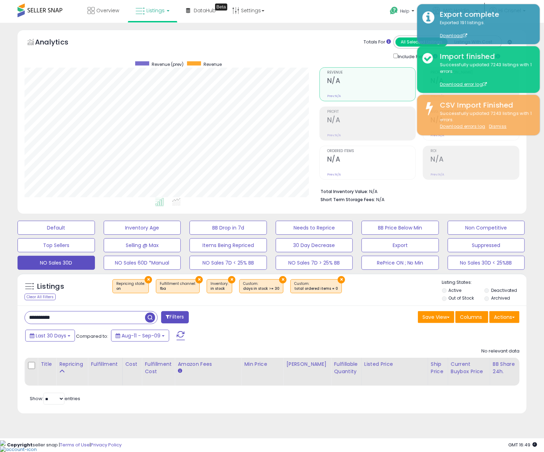
click at [98, 315] on input "**********" at bounding box center [85, 317] width 120 height 12
paste input "text"
click at [150, 318] on span "button" at bounding box center [150, 317] width 10 height 10
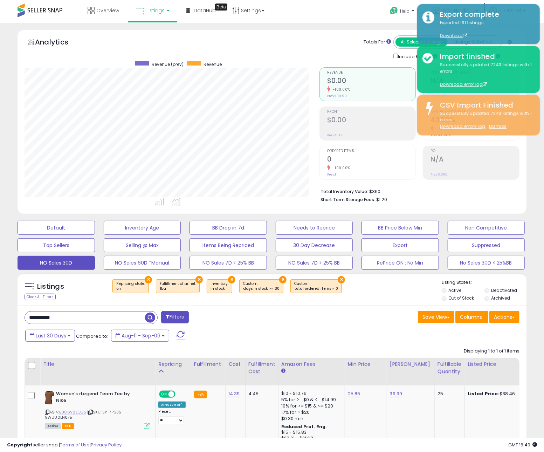
click at [126, 321] on input "**********" at bounding box center [85, 317] width 120 height 12
paste input "text"
click at [148, 318] on span "button" at bounding box center [150, 317] width 10 height 10
click at [94, 319] on input "**********" at bounding box center [85, 317] width 120 height 12
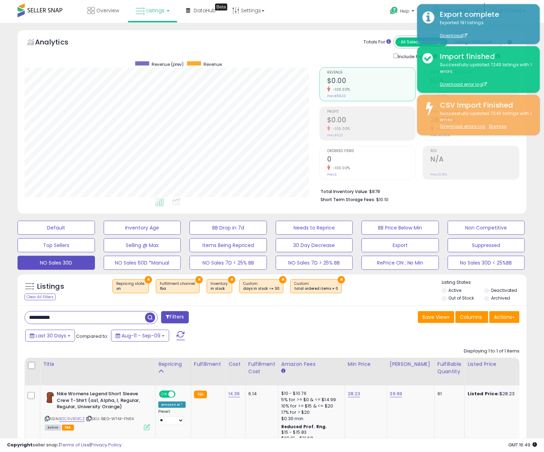
click at [94, 319] on input "**********" at bounding box center [85, 317] width 120 height 12
paste input "text"
type input "**********"
click at [147, 319] on span "button" at bounding box center [150, 317] width 10 height 10
